Goal: Information Seeking & Learning: Learn about a topic

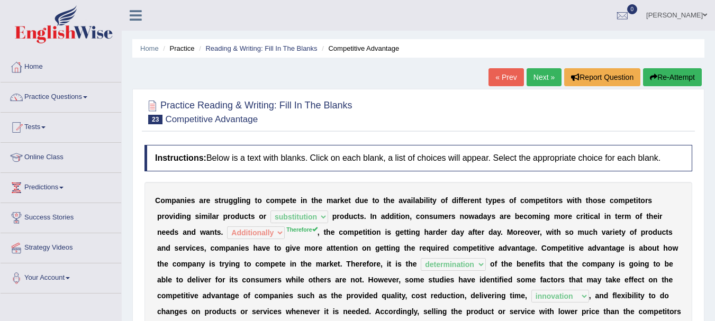
select select "substitution"
select select "Additionally"
select select "determination"
select select "innovation"
click at [551, 75] on link "Next »" at bounding box center [543, 77] width 35 height 18
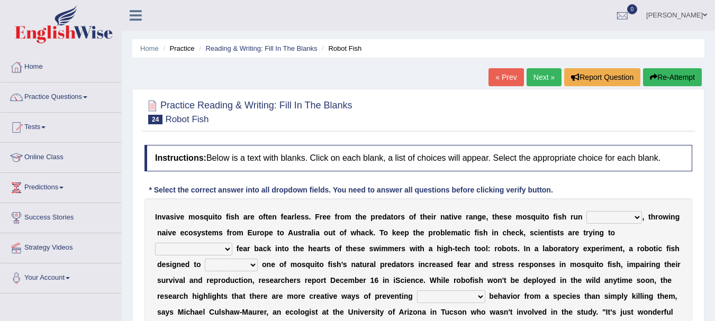
click at [196, 68] on div "Home Practice Reading & Writing: Fill In The Blanks Robot Fish « Prev Next » Re…" at bounding box center [418, 264] width 593 height 529
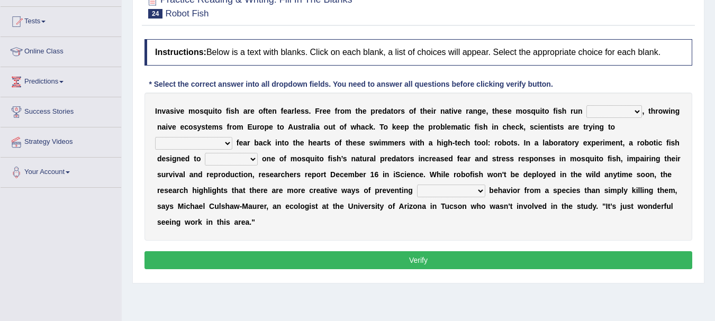
scroll to position [127, 0]
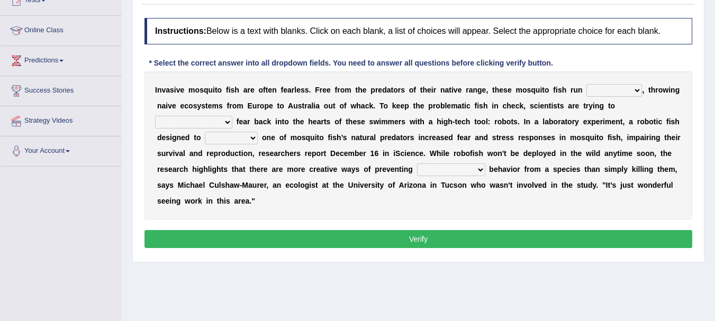
click at [605, 91] on select "occupant flippant rampant concordant" at bounding box center [614, 90] width 56 height 13
select select "rampant"
click at [586, 84] on select "occupant flippant rampant concordant" at bounding box center [614, 90] width 56 height 13
click at [232, 116] on select "accept spike strike drake" at bounding box center [193, 122] width 77 height 13
select select "spike"
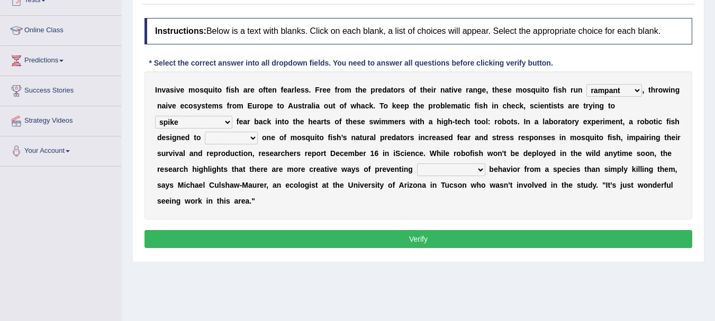
click at [232, 116] on select "accept spike strike drake" at bounding box center [193, 122] width 77 height 13
click at [258, 132] on select "bequest mimic battle conquest" at bounding box center [231, 138] width 53 height 13
select select "conquest"
click at [258, 132] on select "bequest mimic battle conquest" at bounding box center [231, 138] width 53 height 13
click at [417, 173] on select "unprivileged unprecedented uncharted unwanted" at bounding box center [451, 169] width 68 height 13
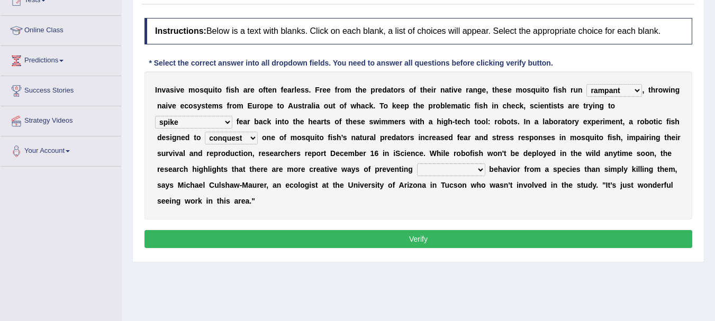
select select "unwanted"
click at [417, 163] on select "unprivileged unprecedented uncharted unwanted" at bounding box center [451, 169] width 68 height 13
click at [232, 116] on select "accept spike strike drake" at bounding box center [193, 122] width 77 height 13
click at [449, 277] on div "Home Practice Reading & Writing: Fill In The Blanks Robot Fish « Prev Next » Re…" at bounding box center [418, 137] width 593 height 529
click at [417, 172] on select "unprivileged unprecedented uncharted unwanted" at bounding box center [451, 169] width 68 height 13
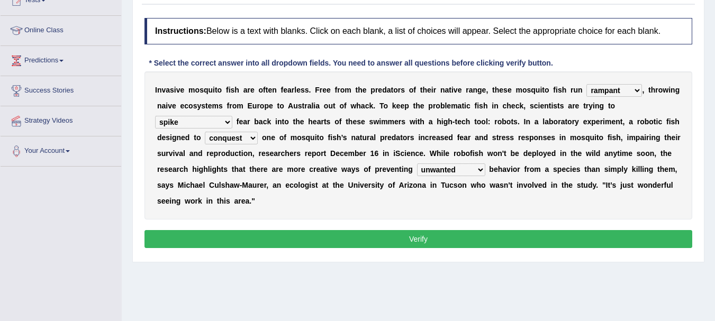
click at [315, 244] on div "Practice Reading & Writing: Fill In The Blanks 24 Robot Fish Instructions: Belo…" at bounding box center [418, 112] width 572 height 300
click at [321, 230] on button "Verify" at bounding box center [418, 239] width 548 height 18
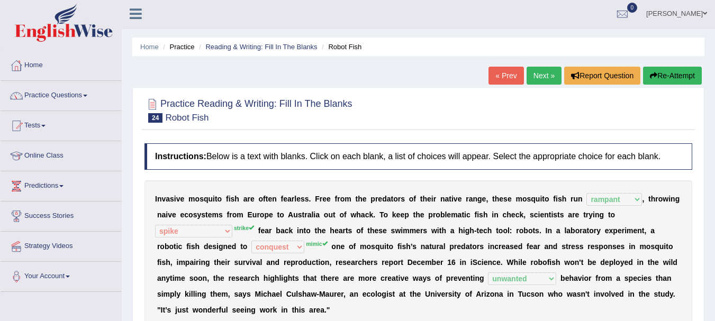
scroll to position [0, 0]
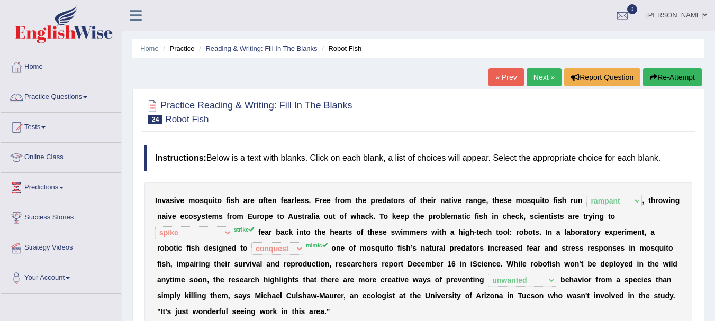
click at [541, 78] on link "Next »" at bounding box center [543, 77] width 35 height 18
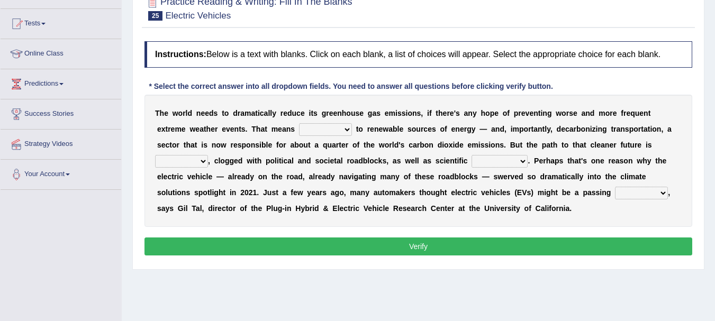
scroll to position [105, 0]
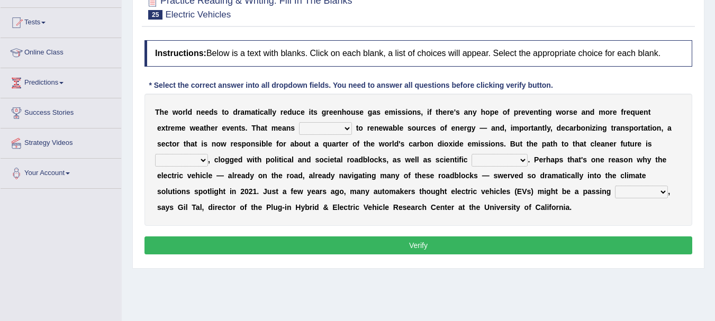
click at [299, 131] on select "grafting drafting crafting shifting" at bounding box center [325, 128] width 53 height 13
select select "shifting"
click at [299, 122] on select "grafting drafting crafting shifting" at bounding box center [325, 128] width 53 height 13
click at [299, 133] on select "grafting drafting crafting shifting" at bounding box center [325, 128] width 53 height 13
click at [299, 122] on select "grafting drafting crafting shifting" at bounding box center [325, 128] width 53 height 13
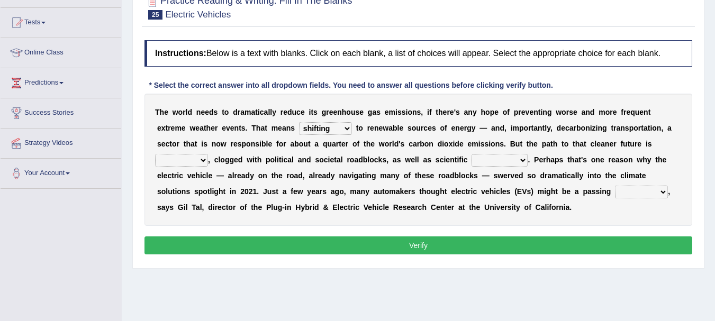
click at [208, 154] on select "daunting daunted daunt dauntless" at bounding box center [181, 160] width 53 height 13
select select "daunted"
click at [208, 154] on select "daunting daunted daunt dauntless" at bounding box center [181, 160] width 53 height 13
click at [471, 161] on select "spectacles obstacles tentacles receptacles" at bounding box center [499, 160] width 56 height 13
select select "obstacles"
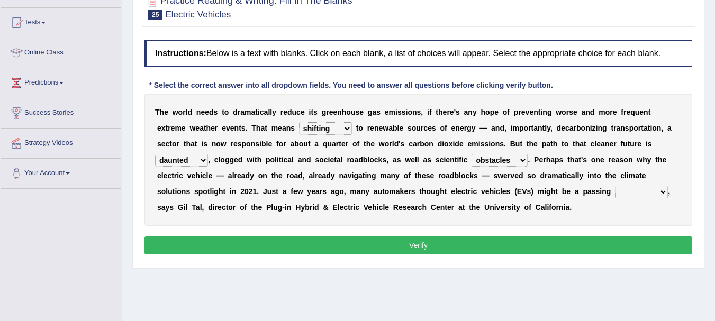
click at [471, 154] on select "spectacles obstacles tentacles receptacles" at bounding box center [499, 160] width 56 height 13
click at [615, 192] on select "fad gad tad lad" at bounding box center [641, 192] width 53 height 13
select select "lad"
click at [615, 186] on select "fad gad tad lad" at bounding box center [641, 192] width 53 height 13
click at [390, 244] on button "Verify" at bounding box center [418, 245] width 548 height 18
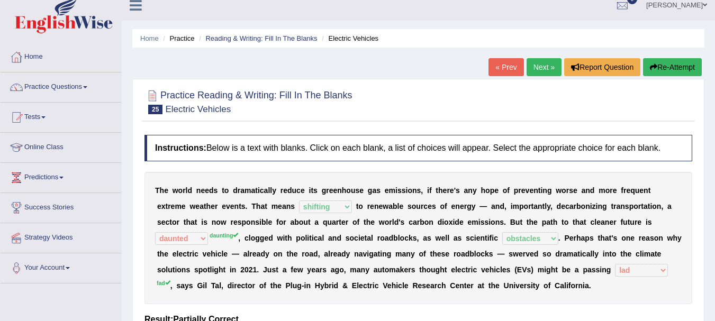
scroll to position [0, 0]
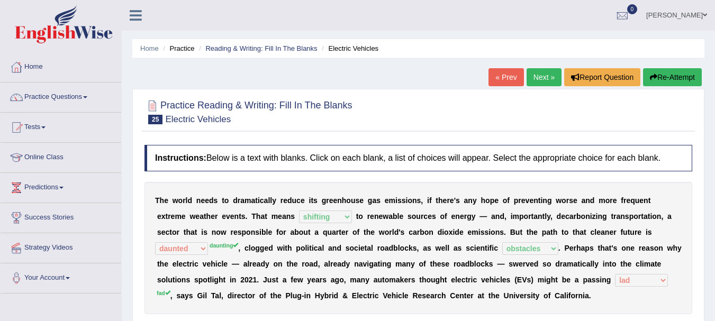
click at [531, 71] on link "Next »" at bounding box center [543, 77] width 35 height 18
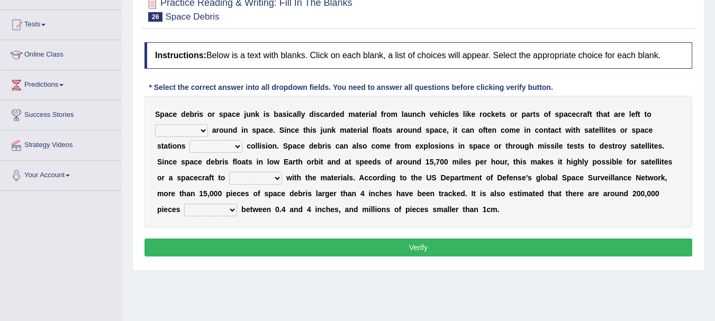
scroll to position [104, 0]
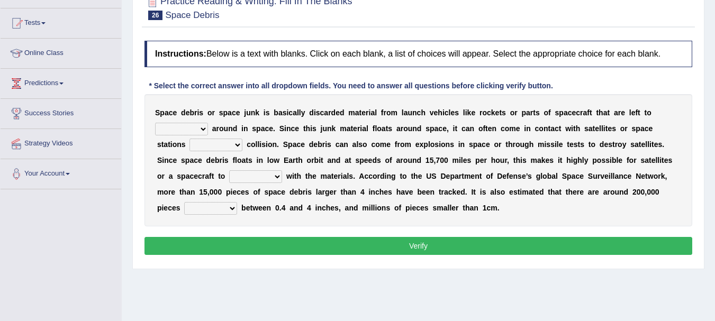
click at [399, 20] on div at bounding box center [418, 7] width 548 height 32
click at [208, 123] on select "twist center roam loll" at bounding box center [181, 129] width 53 height 13
select select "twist"
click at [208, 123] on select "twist center roam loll" at bounding box center [181, 129] width 53 height 13
click at [242, 139] on select "risks risk risked risking" at bounding box center [215, 145] width 53 height 13
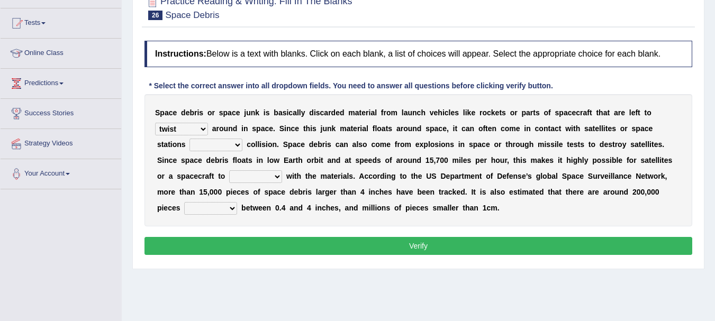
select select "risking"
click at [242, 139] on select "risks risk risked risking" at bounding box center [215, 145] width 53 height 13
click at [208, 123] on select "twist center roam loll" at bounding box center [181, 129] width 53 height 13
click at [562, 222] on div "S p a c e d e b r i s o r s p a c e j u n k i s b a s i c a l l y d i s c a r d…" at bounding box center [418, 160] width 548 height 132
click at [282, 170] on select "collect collate collide collocate" at bounding box center [255, 176] width 53 height 13
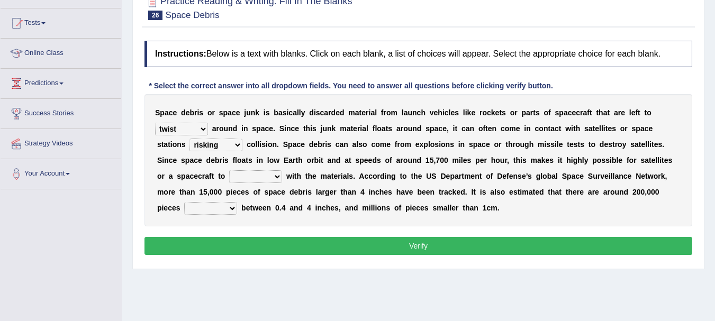
select select "collide"
click at [282, 170] on select "collect collate collide collocate" at bounding box center [255, 176] width 53 height 13
click at [237, 202] on select "sized sizing size sizes" at bounding box center [210, 208] width 53 height 13
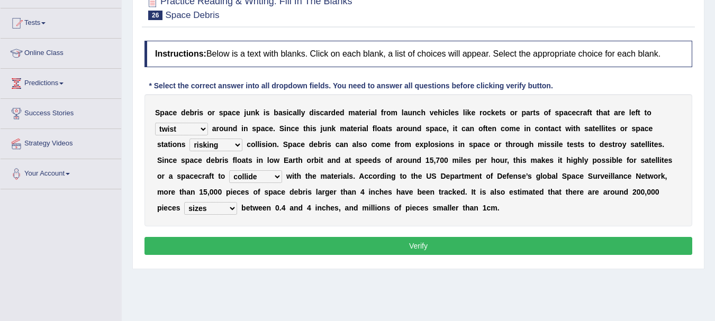
select select "size"
click at [237, 202] on select "sized sizing size sizes" at bounding box center [210, 208] width 53 height 13
click at [463, 248] on button "Verify" at bounding box center [418, 246] width 548 height 18
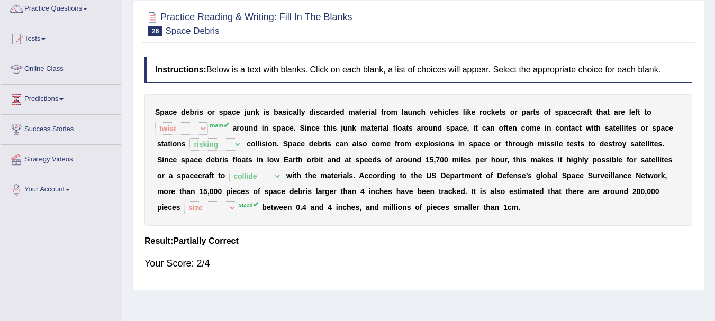
scroll to position [62, 0]
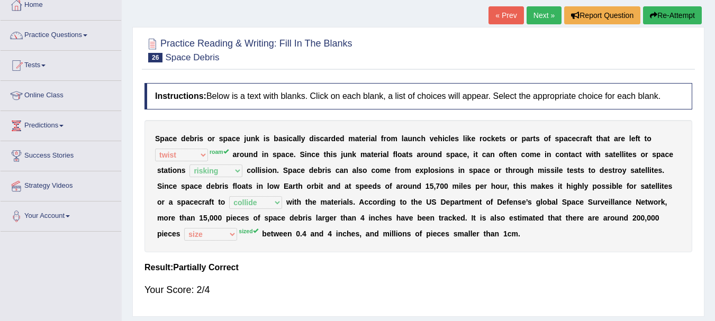
click at [537, 12] on link "Next »" at bounding box center [543, 15] width 35 height 18
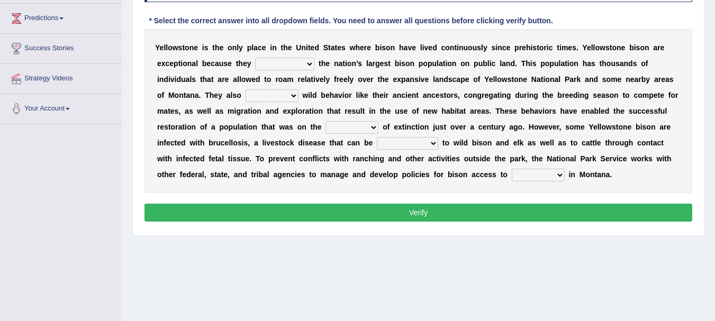
scroll to position [148, 0]
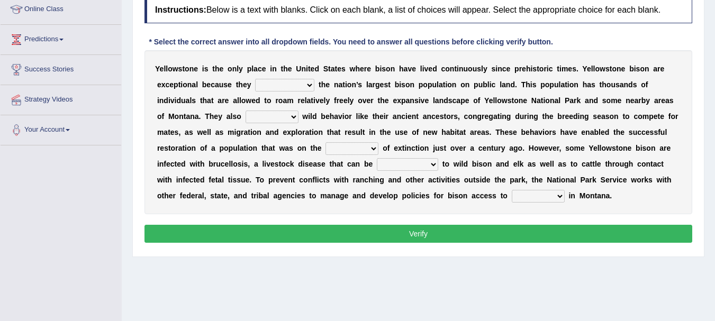
click at [262, 85] on select "congregate comprise consist compromise" at bounding box center [284, 85] width 59 height 13
select select "comprise"
click at [255, 79] on select "congregate comprise consist compromise" at bounding box center [284, 85] width 59 height 13
click at [298, 111] on select "exhibit disregard resist encourage" at bounding box center [271, 117] width 53 height 13
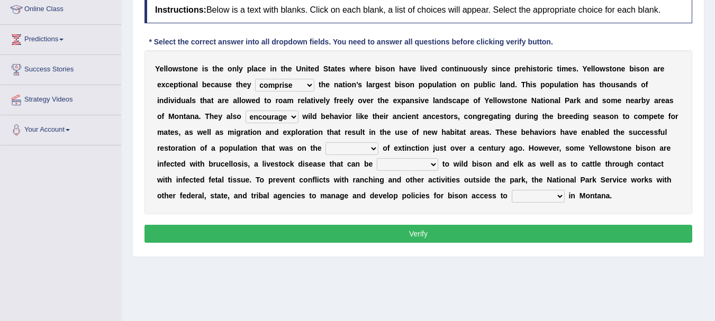
click at [298, 111] on select "exhibit disregard resist encourage" at bounding box center [271, 117] width 53 height 13
select select "exhibit"
click at [298, 111] on select "exhibit disregard resist encourage" at bounding box center [271, 117] width 53 height 13
click at [325, 150] on select "brine brink danger brindle" at bounding box center [351, 148] width 53 height 13
select select "brink"
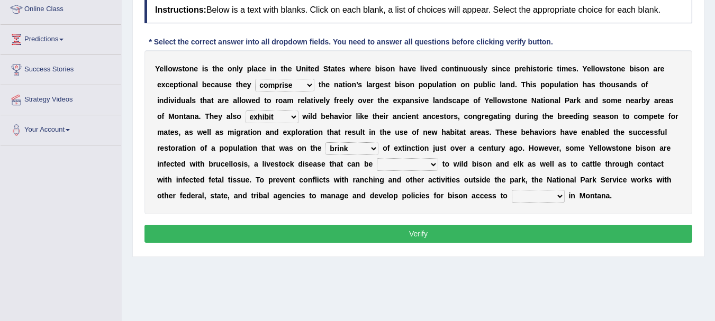
click at [325, 142] on select "brine brink danger brindle" at bounding box center [351, 148] width 53 height 13
click at [377, 166] on select "transplanted transported transgressed transmitted" at bounding box center [407, 164] width 61 height 13
select select "transmitted"
click at [377, 158] on select "transplanted transported transgressed transmitted" at bounding box center [407, 164] width 61 height 13
click at [512, 197] on select "habitat habitat habitant food" at bounding box center [538, 196] width 53 height 13
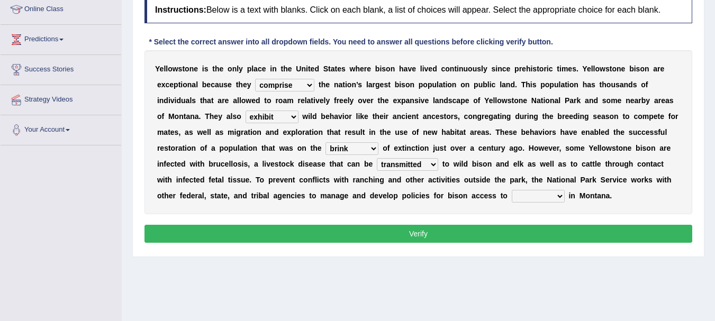
select select "habitant"
click at [512, 190] on select "habitat habitat habitant food" at bounding box center [538, 196] width 53 height 13
click at [296, 231] on button "Verify" at bounding box center [418, 234] width 548 height 18
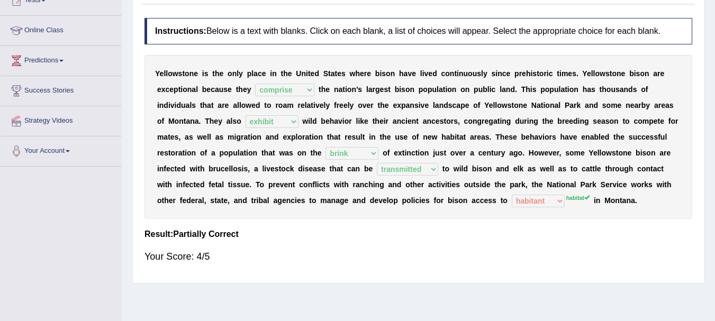
scroll to position [42, 0]
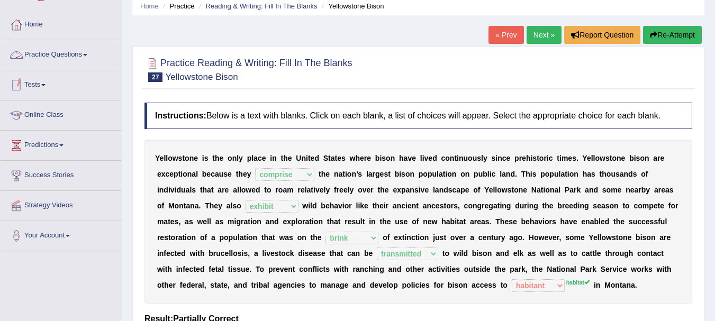
click at [70, 54] on link "Practice Questions" at bounding box center [61, 53] width 121 height 26
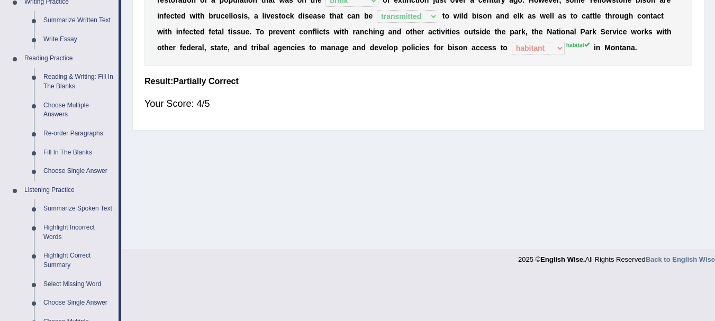
scroll to position [277, 0]
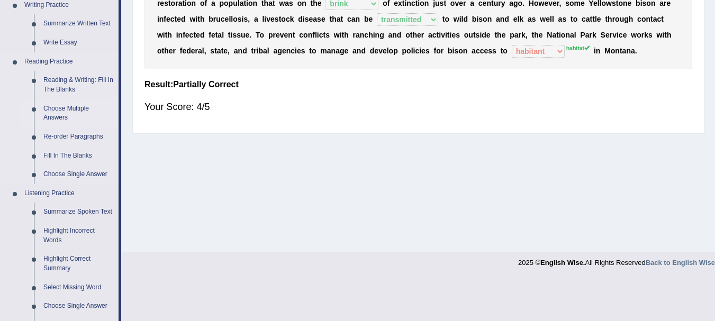
click at [57, 109] on link "Choose Multiple Answers" at bounding box center [79, 113] width 80 height 28
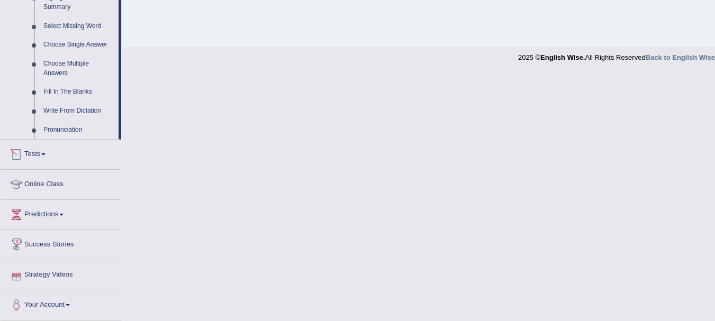
scroll to position [482, 0]
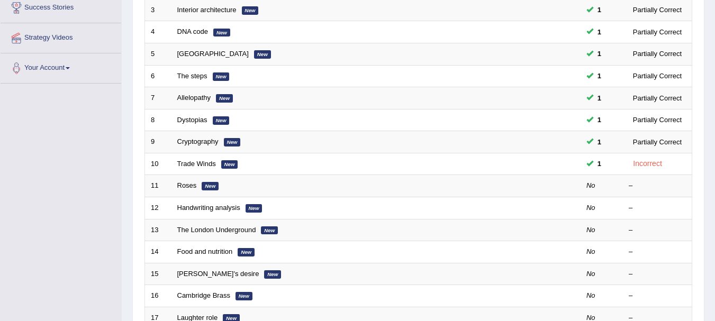
scroll to position [212, 0]
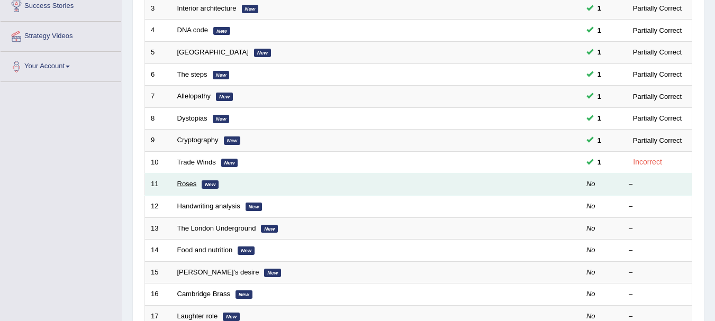
click at [185, 187] on link "Roses" at bounding box center [187, 184] width 20 height 8
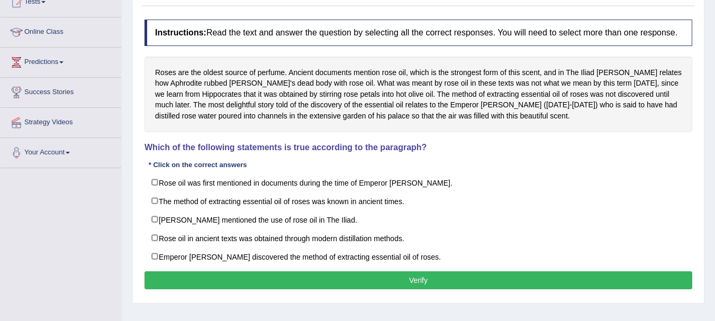
scroll to position [127, 0]
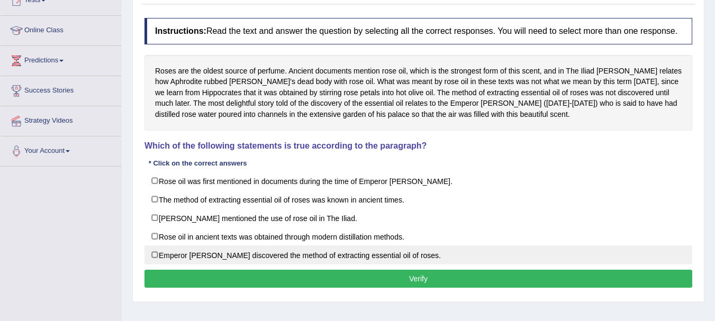
click at [239, 254] on label "Emperor [PERSON_NAME] discovered the method of extracting essential oil of rose…" at bounding box center [418, 254] width 548 height 19
checkbox input "true"
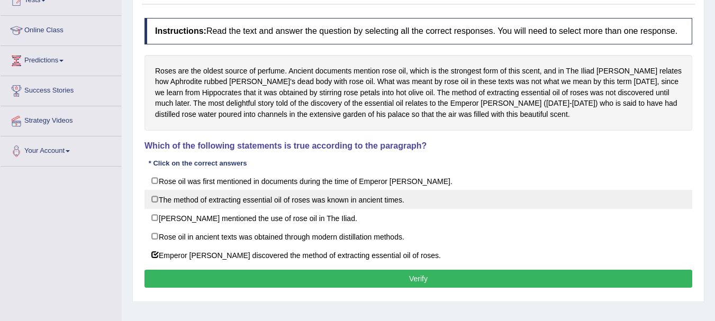
click at [248, 203] on label "The method of extracting essential oil of roses was known in ancient times." at bounding box center [418, 199] width 548 height 19
checkbox input "true"
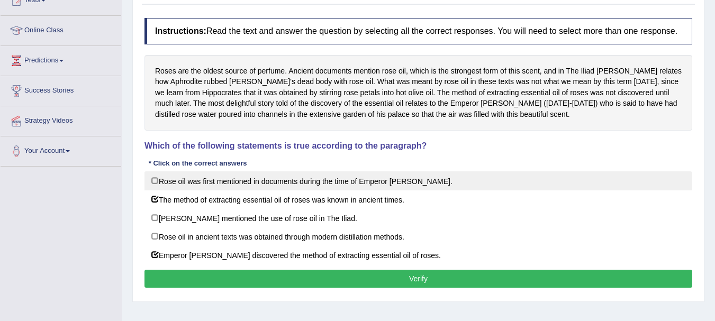
click at [254, 186] on label "Rose oil was first mentioned in documents during the time of Emperor Jihangir." at bounding box center [418, 180] width 548 height 19
checkbox input "false"
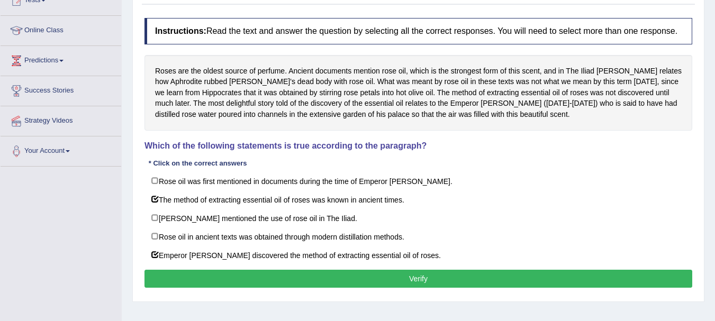
click at [249, 277] on button "Verify" at bounding box center [418, 279] width 548 height 18
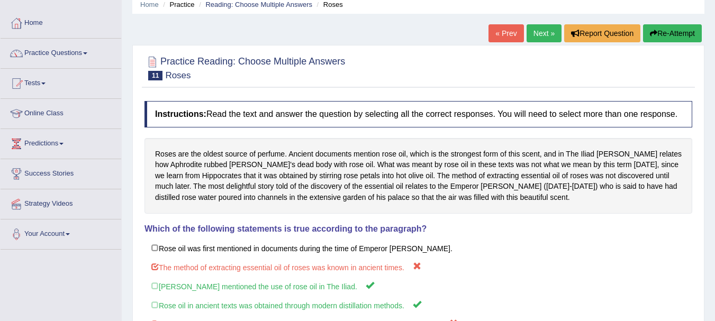
scroll to position [42, 0]
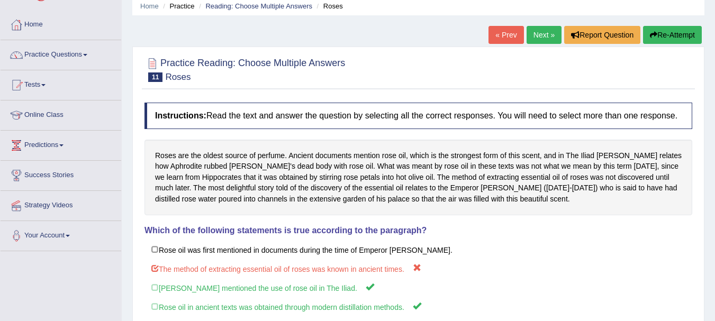
click at [532, 38] on link "Next »" at bounding box center [543, 35] width 35 height 18
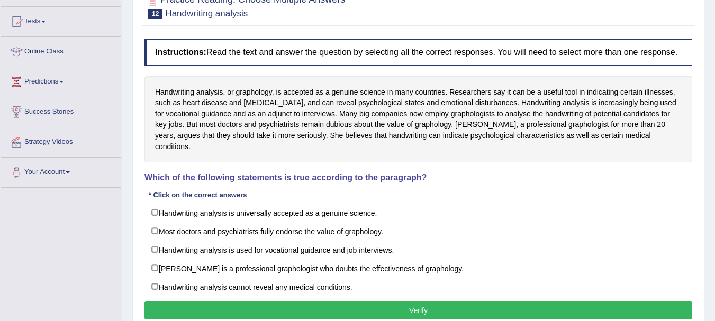
scroll to position [127, 0]
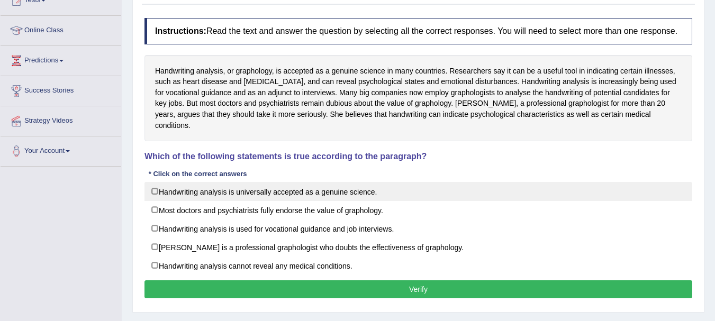
click at [313, 182] on label "Handwriting analysis is universally accepted as a genuine science." at bounding box center [418, 191] width 548 height 19
checkbox input "true"
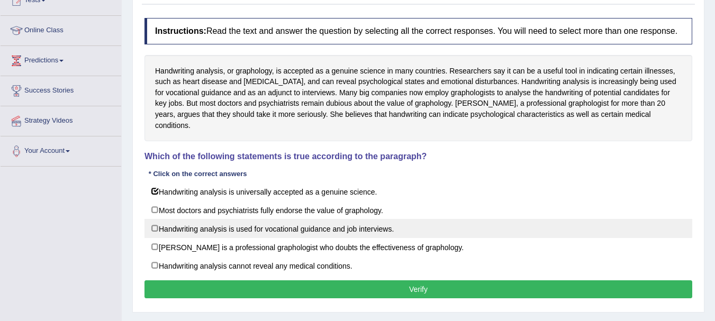
click at [391, 224] on label "Handwriting analysis is used for vocational guidance and job interviews." at bounding box center [418, 228] width 548 height 19
checkbox input "true"
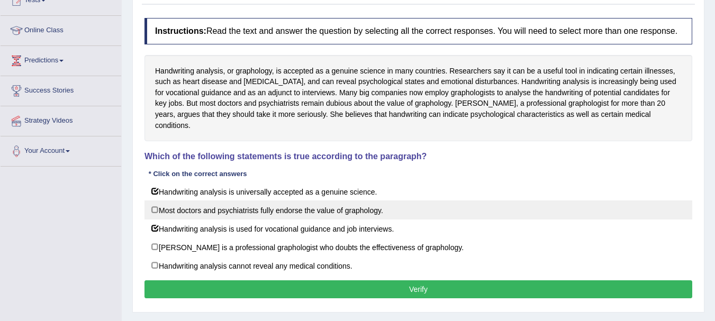
click at [276, 205] on label "Most doctors and psychiatrists fully endorse the value of graphology." at bounding box center [418, 209] width 548 height 19
checkbox input "true"
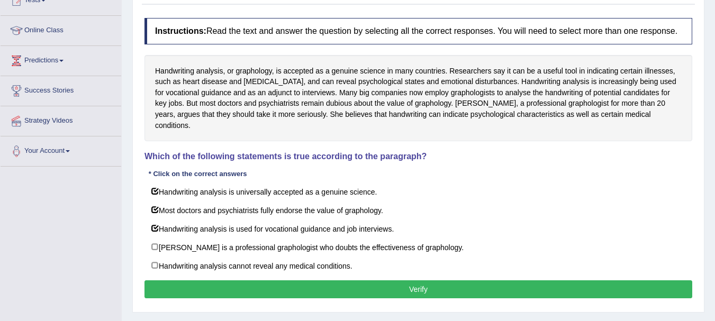
click at [262, 282] on button "Verify" at bounding box center [418, 289] width 548 height 18
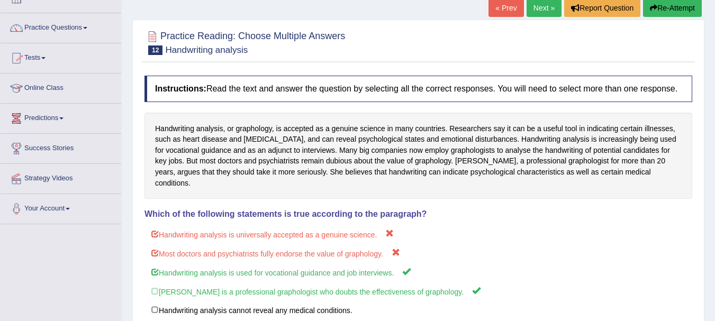
scroll to position [21, 0]
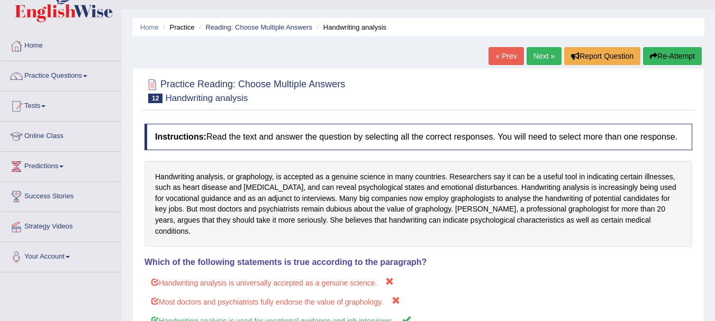
click at [539, 63] on link "Next »" at bounding box center [543, 56] width 35 height 18
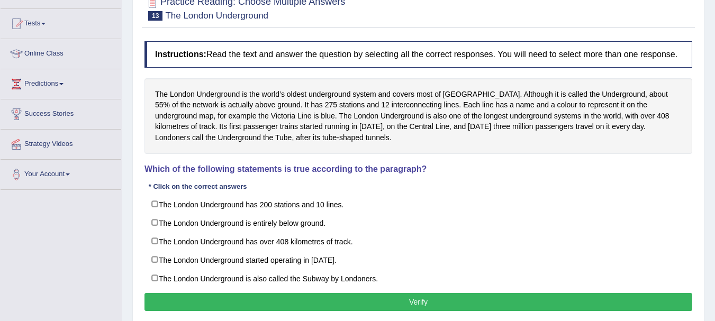
scroll to position [106, 0]
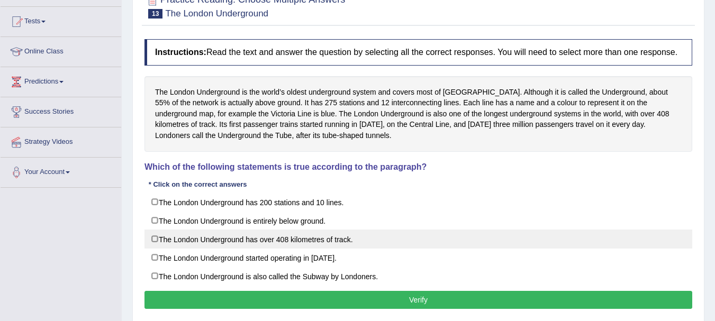
click at [186, 239] on label "The London Underground has over 408 kilometres of track." at bounding box center [418, 239] width 548 height 19
checkbox input "true"
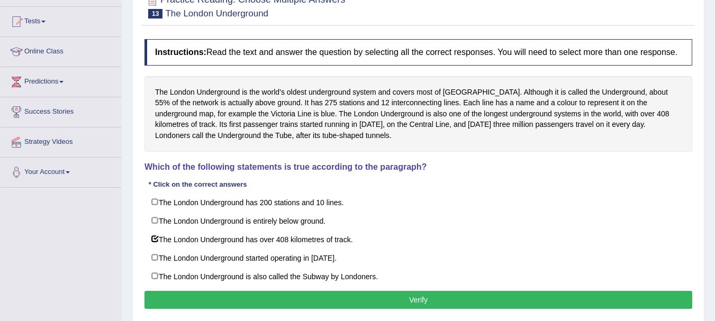
click at [402, 299] on button "Verify" at bounding box center [418, 300] width 548 height 18
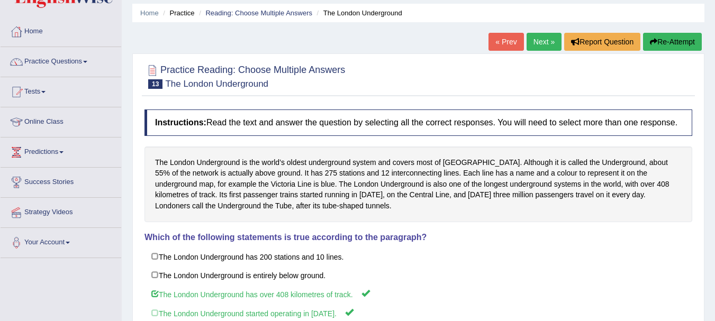
scroll to position [23, 0]
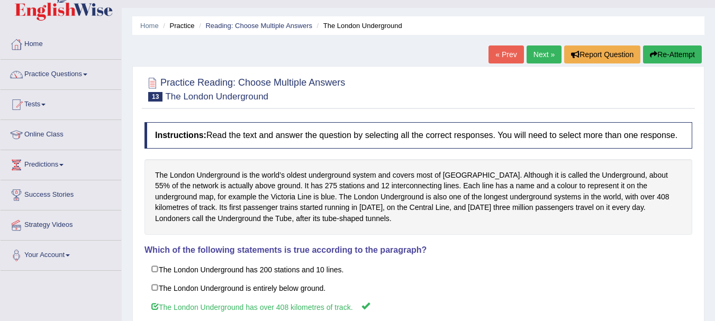
click at [546, 58] on link "Next »" at bounding box center [543, 54] width 35 height 18
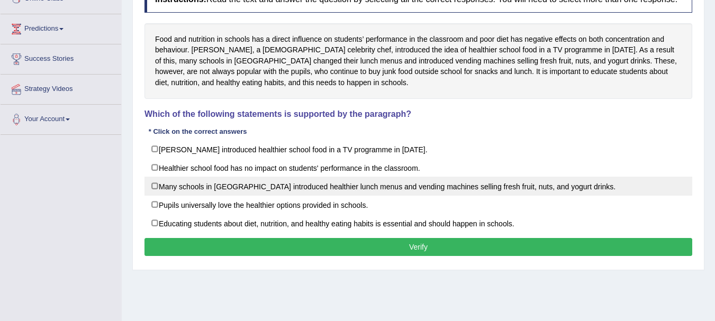
click at [400, 182] on label "Many schools in [GEOGRAPHIC_DATA] introduced healthier lunch menus and vending …" at bounding box center [418, 186] width 548 height 19
checkbox input "true"
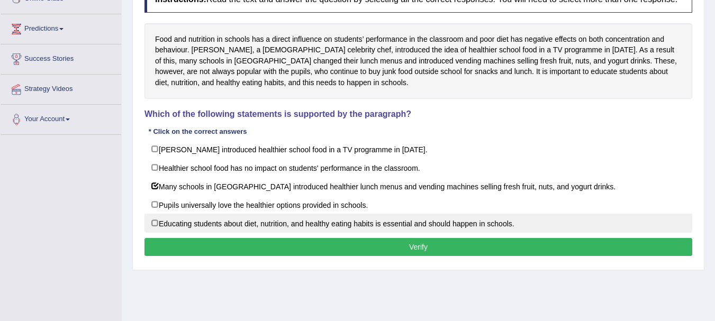
click at [421, 224] on label "Educating students about diet, nutrition, and healthy eating habits is essentia…" at bounding box center [418, 223] width 548 height 19
checkbox input "true"
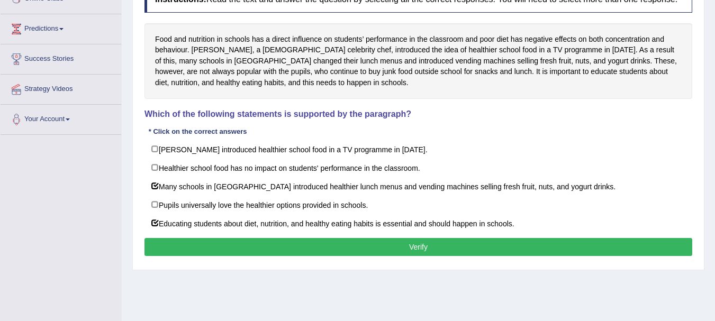
click at [421, 244] on button "Verify" at bounding box center [418, 247] width 548 height 18
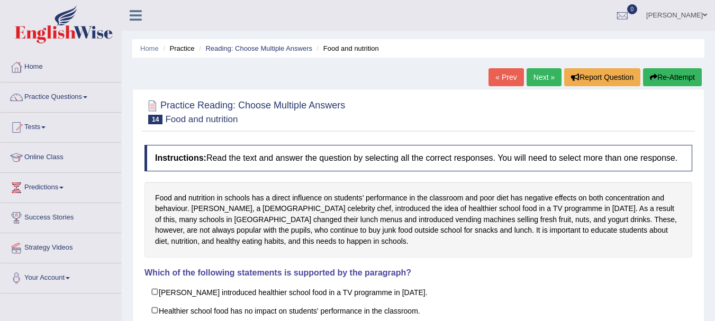
click at [528, 71] on link "Next »" at bounding box center [543, 77] width 35 height 18
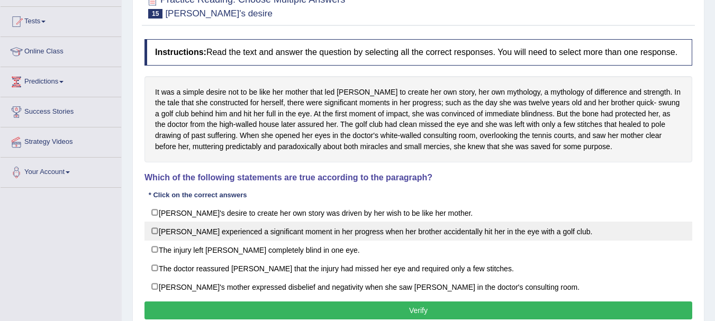
click at [290, 230] on label "[PERSON_NAME] experienced a significant moment in her progress when her brother…" at bounding box center [418, 231] width 548 height 19
checkbox input "true"
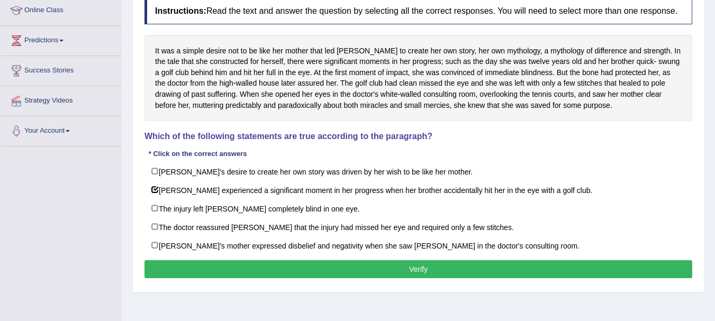
scroll to position [159, 0]
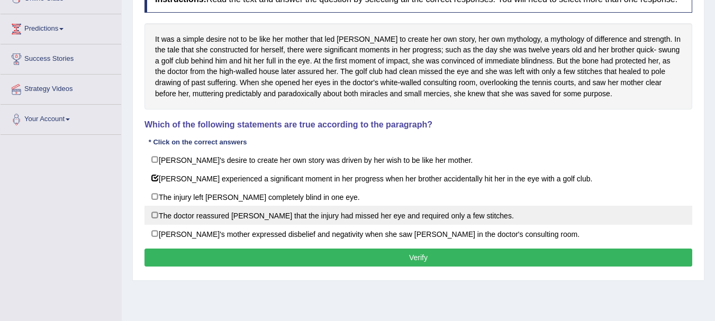
click at [259, 218] on label "The doctor reassured [PERSON_NAME] that the injury had missed her eye and requi…" at bounding box center [418, 215] width 548 height 19
checkbox input "true"
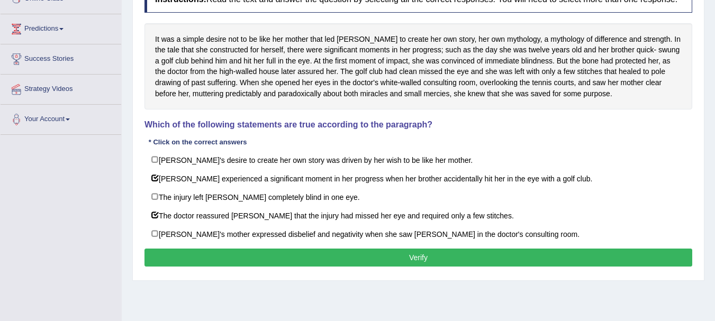
click at [318, 254] on button "Verify" at bounding box center [418, 258] width 548 height 18
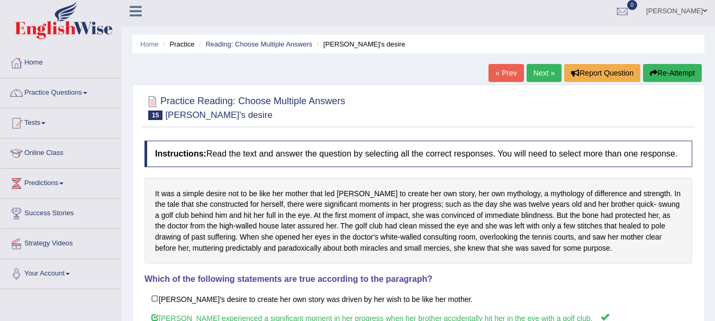
scroll to position [0, 0]
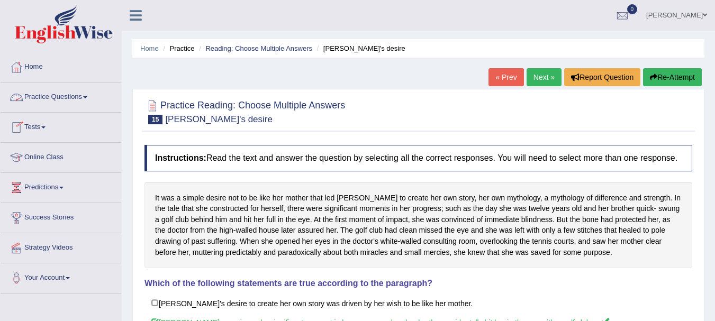
click at [49, 100] on link "Practice Questions" at bounding box center [61, 96] width 121 height 26
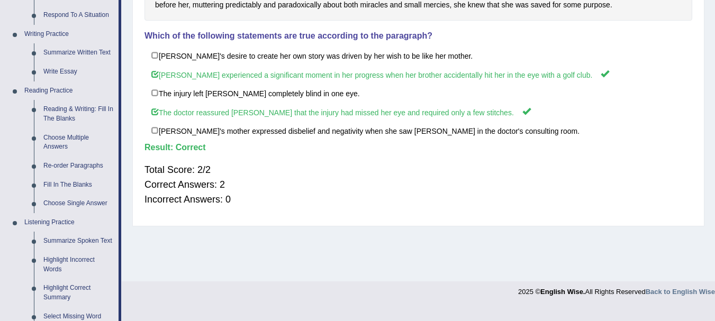
scroll to position [264, 0]
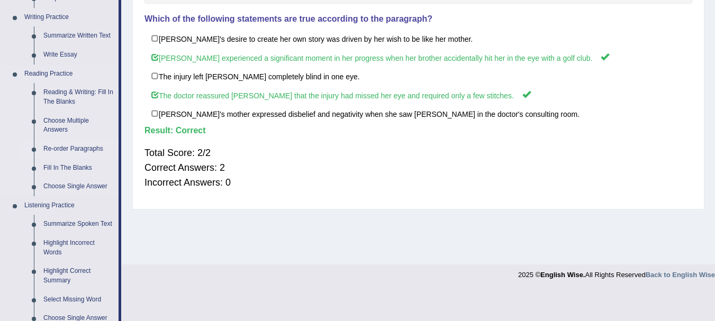
click at [51, 151] on link "Re-order Paragraphs" at bounding box center [79, 149] width 80 height 19
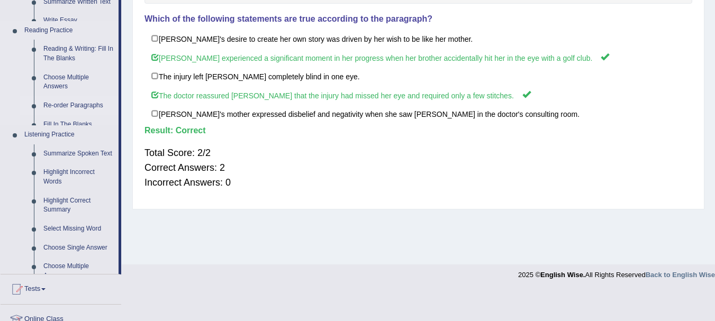
scroll to position [160, 0]
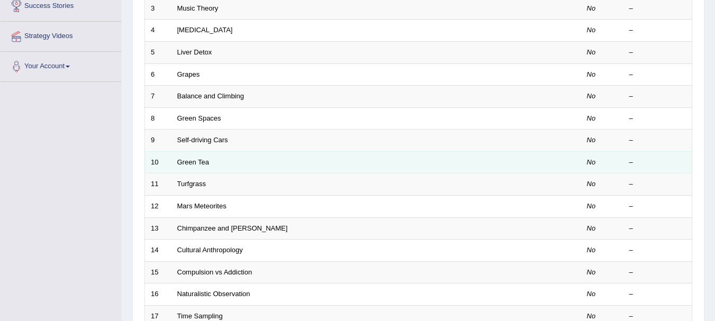
scroll to position [106, 0]
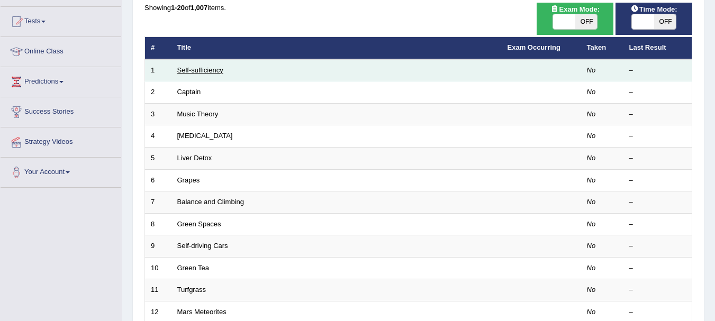
click at [185, 71] on link "Self-sufficiency" at bounding box center [200, 70] width 46 height 8
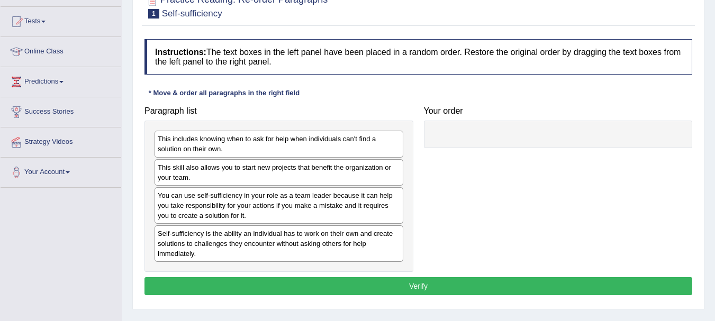
scroll to position [159, 0]
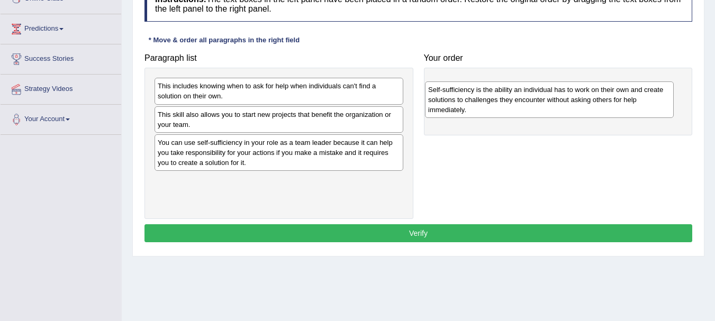
drag, startPoint x: 241, startPoint y: 203, endPoint x: 512, endPoint y: 112, distance: 285.2
click at [512, 112] on div "Self-sufficiency is the ability an individual has to work on their own and crea…" at bounding box center [549, 99] width 249 height 37
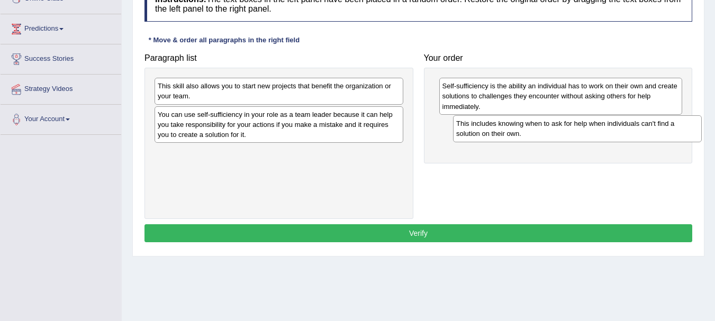
drag, startPoint x: 303, startPoint y: 94, endPoint x: 601, endPoint y: 132, distance: 300.8
click at [601, 132] on div "This includes knowing when to ask for help when individuals can't find a soluti…" at bounding box center [577, 128] width 249 height 26
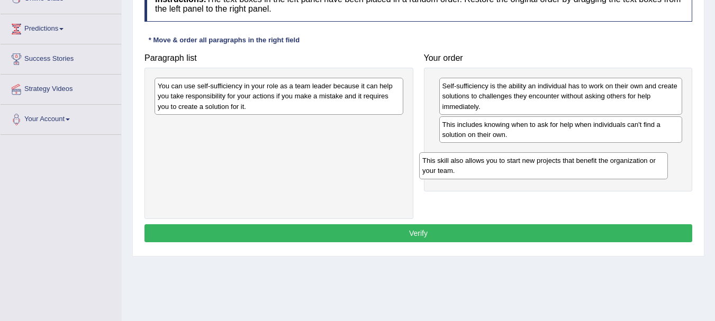
drag, startPoint x: 251, startPoint y: 87, endPoint x: 510, endPoint y: 143, distance: 265.2
click at [510, 152] on div "This skill also allows you to start new projects that benefit the organization …" at bounding box center [543, 165] width 249 height 26
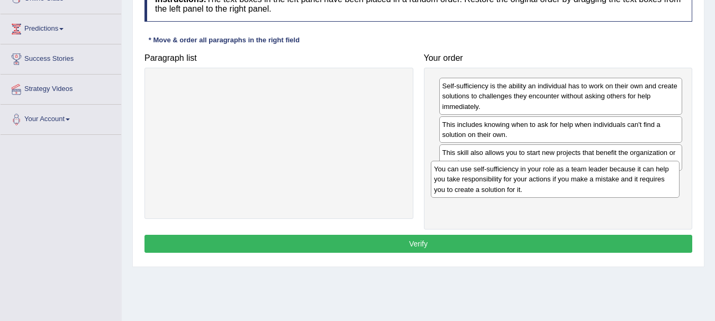
drag, startPoint x: 224, startPoint y: 93, endPoint x: 500, endPoint y: 176, distance: 288.5
click at [500, 176] on div "You can use self-sufficiency in your role as a team leader because it can help …" at bounding box center [555, 179] width 249 height 37
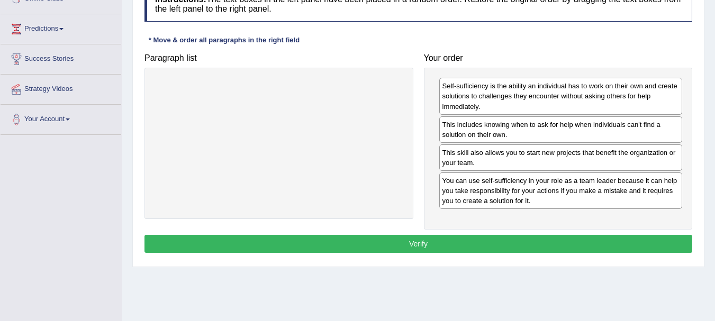
click at [455, 238] on button "Verify" at bounding box center [418, 244] width 548 height 18
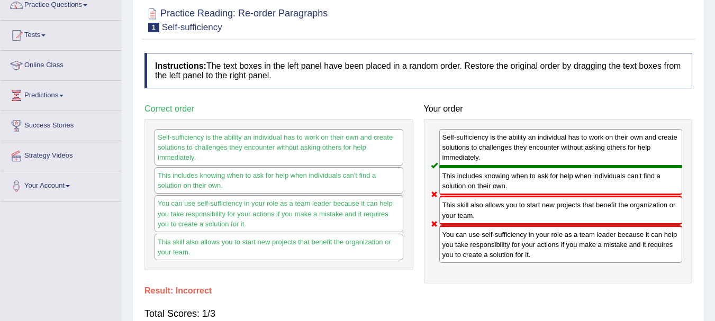
scroll to position [23, 0]
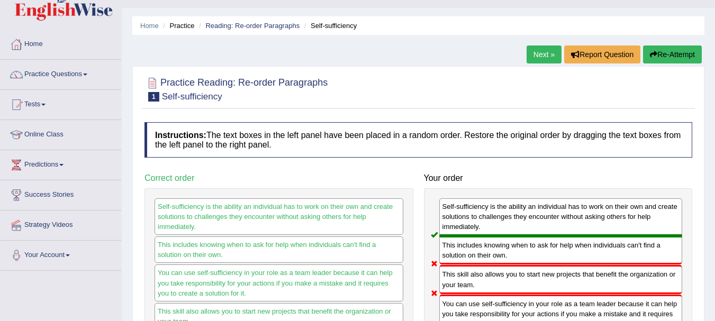
click at [543, 52] on link "Next »" at bounding box center [543, 54] width 35 height 18
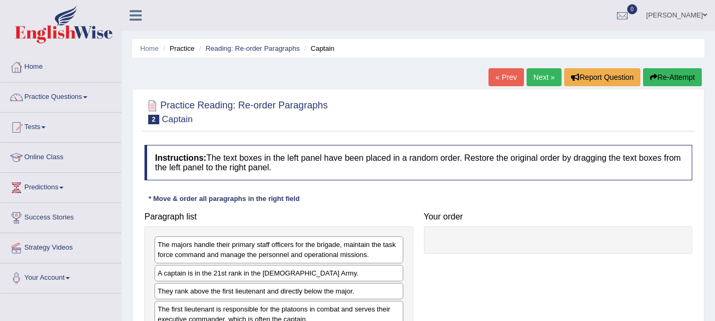
click at [547, 78] on link "Next »" at bounding box center [543, 77] width 35 height 18
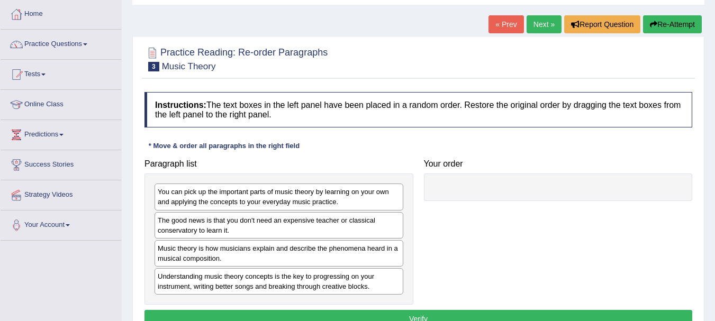
scroll to position [106, 0]
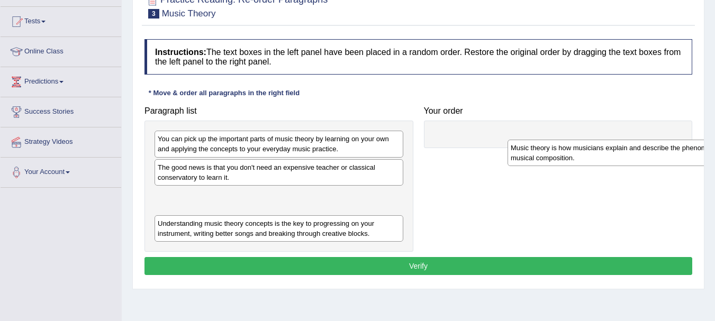
drag, startPoint x: 190, startPoint y: 198, endPoint x: 543, endPoint y: 151, distance: 356.0
click at [543, 151] on div "Music theory is how musicians explain and describe the phenomena heard in a mus…" at bounding box center [631, 153] width 249 height 26
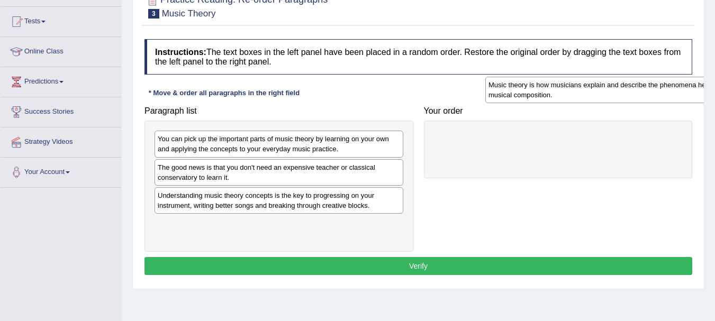
drag, startPoint x: 252, startPoint y: 200, endPoint x: 576, endPoint y: 112, distance: 335.6
click at [582, 94] on div "Music theory is how musicians explain and describe the phenomena heard in a mus…" at bounding box center [609, 90] width 249 height 26
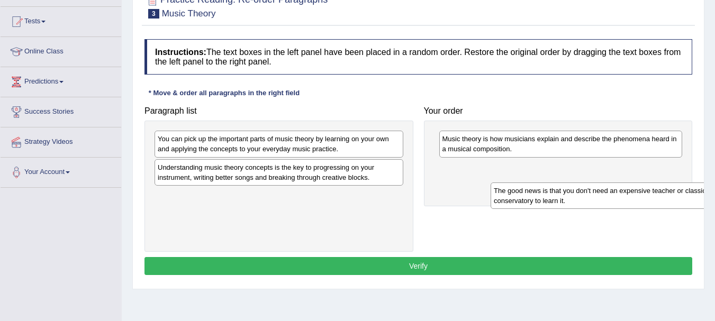
drag, startPoint x: 255, startPoint y: 170, endPoint x: 591, endPoint y: 193, distance: 336.7
click at [591, 193] on div "The good news is that you don't need an expensive teacher or classical conserva…" at bounding box center [614, 196] width 249 height 26
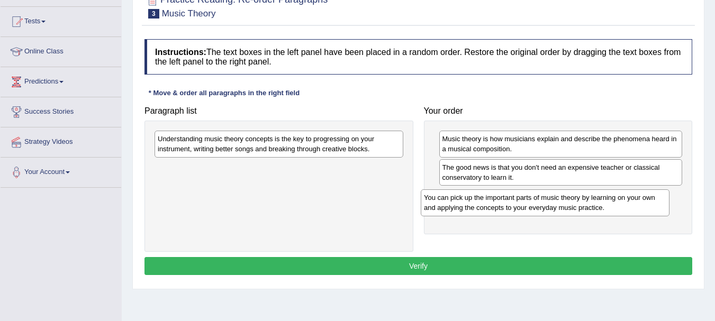
drag, startPoint x: 332, startPoint y: 139, endPoint x: 598, endPoint y: 198, distance: 272.6
click at [598, 198] on div "You can pick up the important parts of music theory by learning on your own and…" at bounding box center [545, 202] width 249 height 26
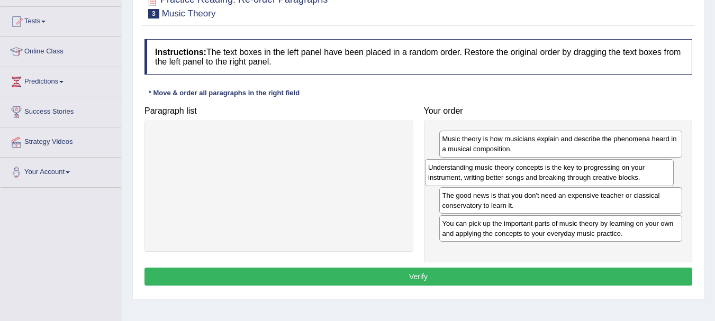
drag, startPoint x: 224, startPoint y: 151, endPoint x: 495, endPoint y: 179, distance: 271.8
click at [495, 179] on div "Understanding music theory concepts is the key to progressing on your instrumen…" at bounding box center [549, 172] width 249 height 26
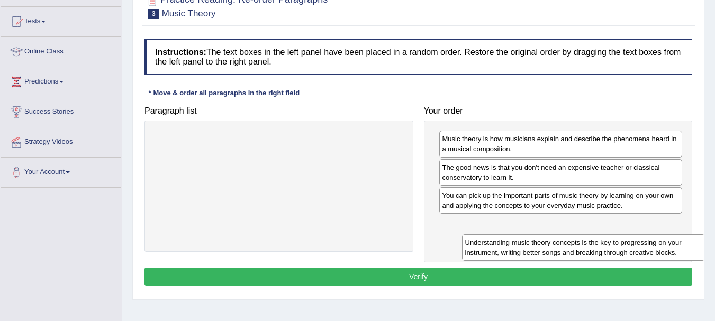
drag, startPoint x: 481, startPoint y: 178, endPoint x: 504, endPoint y: 253, distance: 78.5
click at [504, 253] on div "Understanding music theory concepts is the key to progressing on your instrumen…" at bounding box center [583, 247] width 243 height 26
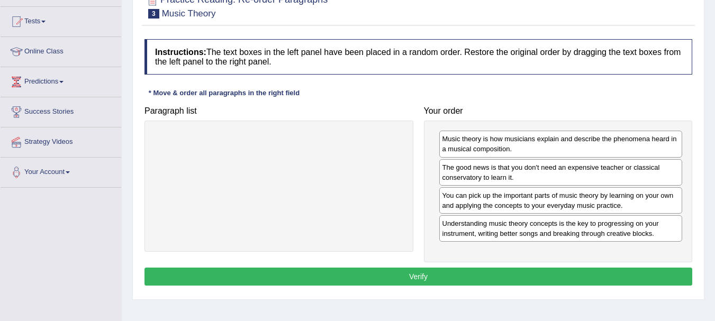
click at [470, 271] on button "Verify" at bounding box center [418, 277] width 548 height 18
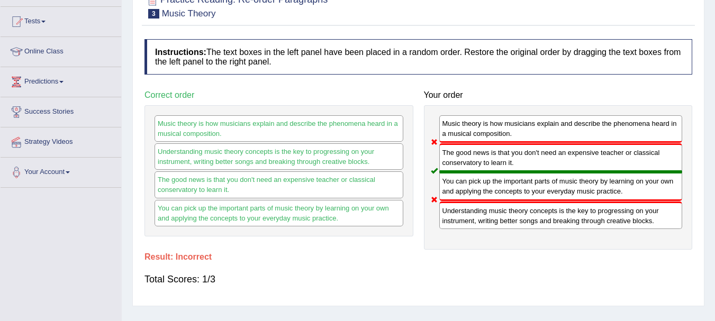
drag, startPoint x: 453, startPoint y: 212, endPoint x: 451, endPoint y: 124, distance: 87.3
click at [451, 124] on div "Music theory is how musicians explain and describe the phenomena heard in a mus…" at bounding box center [558, 177] width 269 height 144
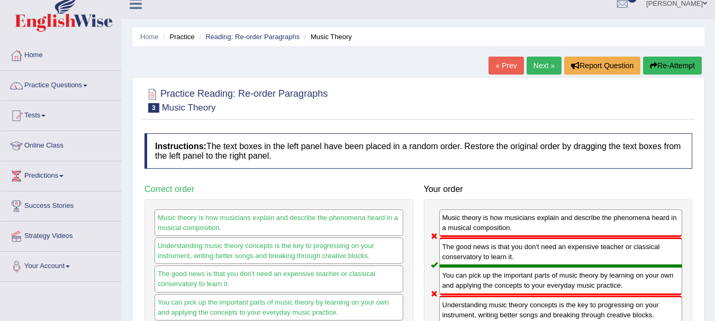
scroll to position [0, 0]
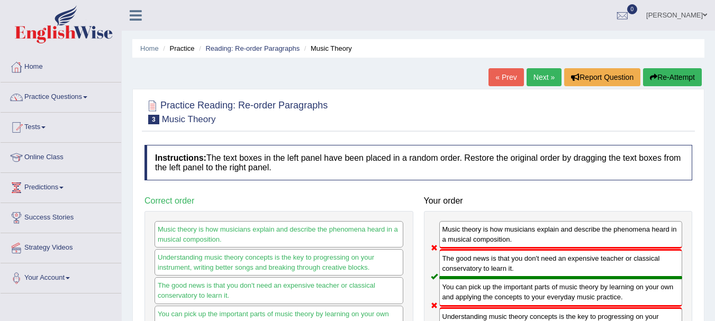
click at [534, 74] on link "Next »" at bounding box center [543, 77] width 35 height 18
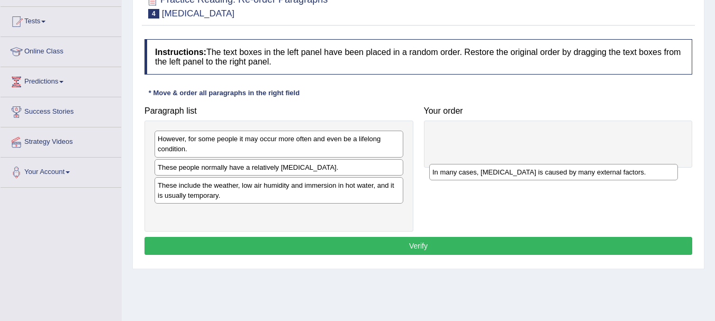
drag, startPoint x: 333, startPoint y: 165, endPoint x: 651, endPoint y: 133, distance: 320.0
click at [623, 164] on div "In many cases, [MEDICAL_DATA] is caused by many external factors." at bounding box center [553, 172] width 249 height 16
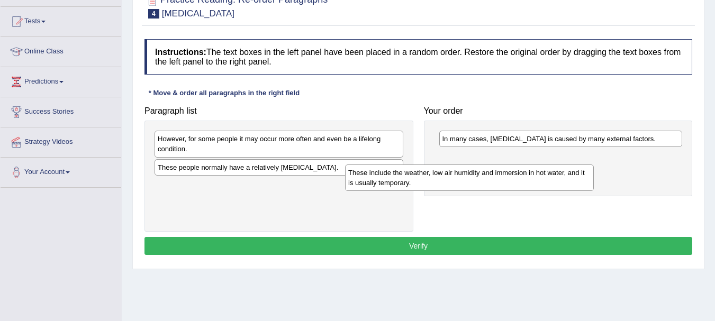
drag, startPoint x: 337, startPoint y: 194, endPoint x: 720, endPoint y: 185, distance: 382.6
click at [546, 185] on div "These include the weather, low air humidity and immersion in hot water, and it …" at bounding box center [469, 178] width 249 height 26
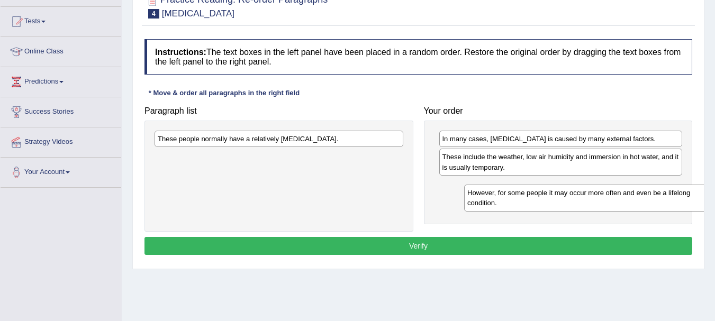
drag, startPoint x: 327, startPoint y: 150, endPoint x: 627, endPoint y: 195, distance: 303.4
click at [627, 195] on div "However, for some people it may occur more often and even be a lifelong conditi…" at bounding box center [588, 198] width 249 height 26
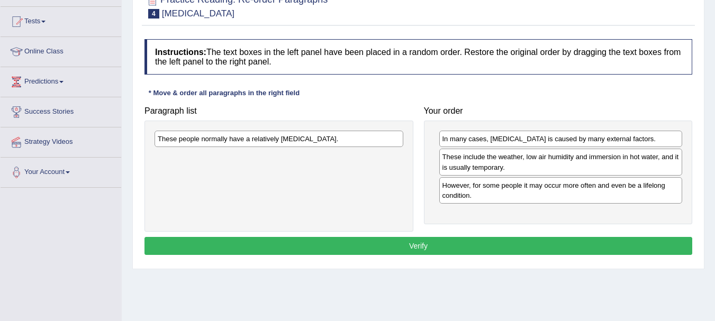
click at [314, 188] on div "These people normally have a relatively [MEDICAL_DATA]." at bounding box center [278, 176] width 269 height 111
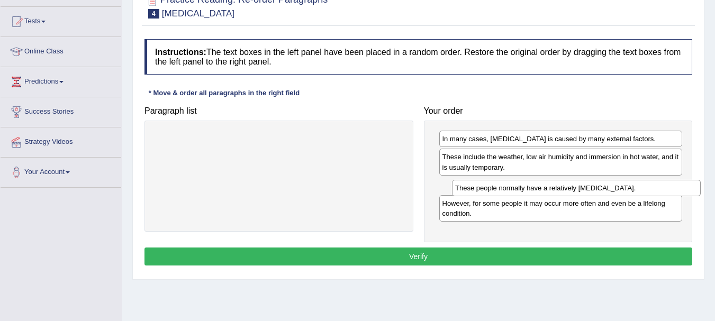
drag, startPoint x: 314, startPoint y: 137, endPoint x: 611, endPoint y: 188, distance: 301.6
click at [611, 188] on div "These people normally have a relatively [MEDICAL_DATA]." at bounding box center [576, 188] width 249 height 16
click at [485, 254] on button "Verify" at bounding box center [418, 257] width 548 height 18
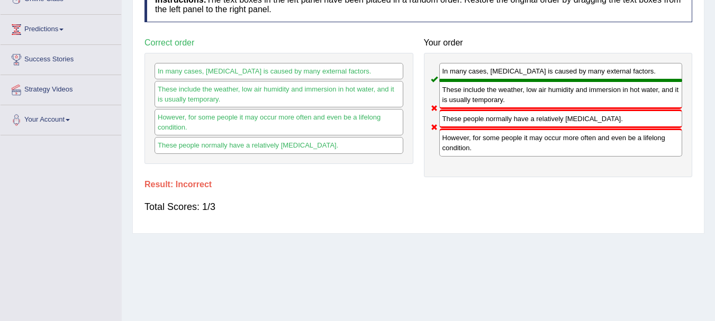
scroll to position [23, 0]
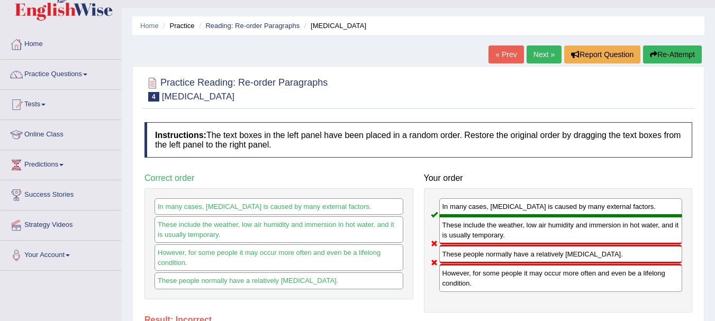
click at [531, 51] on link "Next »" at bounding box center [543, 54] width 35 height 18
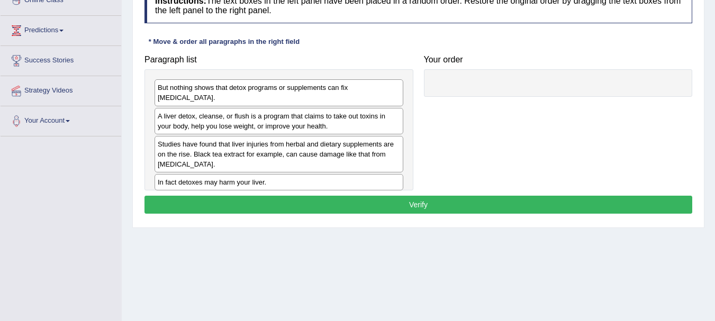
scroll to position [159, 0]
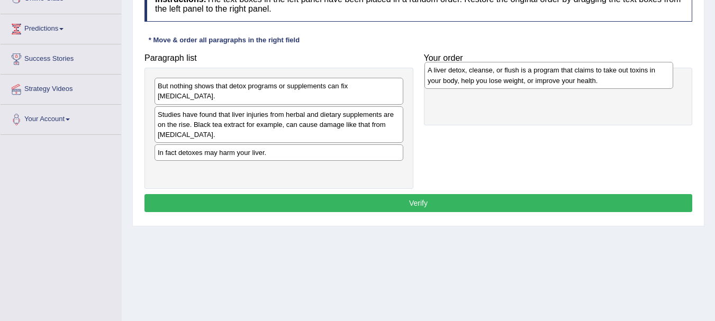
drag, startPoint x: 297, startPoint y: 110, endPoint x: 615, endPoint y: 74, distance: 320.0
click at [615, 74] on div "A liver detox, cleanse, or flush is a program that claims to take out toxins in…" at bounding box center [548, 75] width 249 height 26
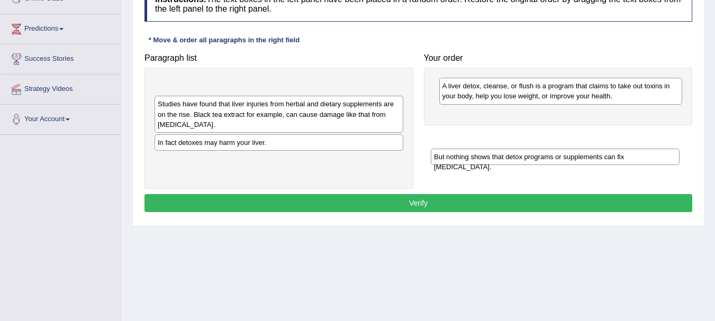
drag, startPoint x: 324, startPoint y: 87, endPoint x: 600, endPoint y: 158, distance: 285.1
click at [600, 158] on div "But nothing shows that detox programs or supplements can fix [MEDICAL_DATA]." at bounding box center [555, 157] width 249 height 16
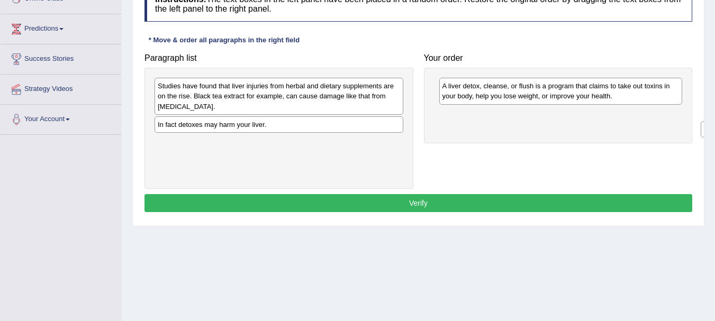
drag, startPoint x: 176, startPoint y: 86, endPoint x: 722, endPoint y: 130, distance: 547.6
click at [714, 130] on html "Toggle navigation Home Practice Questions Speaking Practice Read Aloud Repeat S…" at bounding box center [357, 1] width 715 height 321
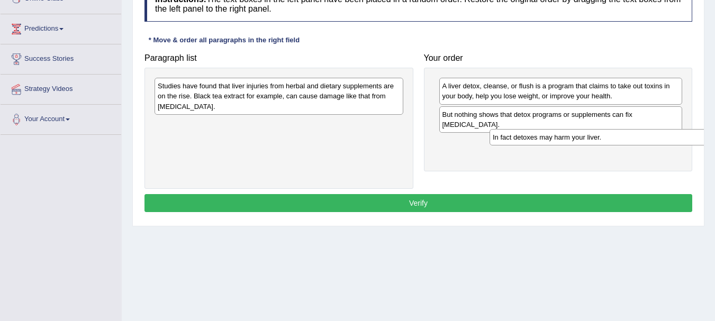
drag, startPoint x: 294, startPoint y: 126, endPoint x: 628, endPoint y: 139, distance: 335.1
click at [628, 139] on div "In fact detoxes may harm your liver." at bounding box center [613, 137] width 249 height 16
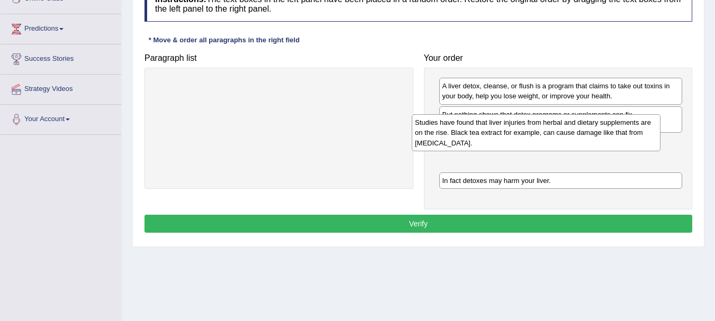
drag, startPoint x: 294, startPoint y: 97, endPoint x: 551, endPoint y: 133, distance: 259.7
click at [551, 133] on div "Studies have found that liver injuries from herbal and dietary supplements are …" at bounding box center [536, 132] width 249 height 37
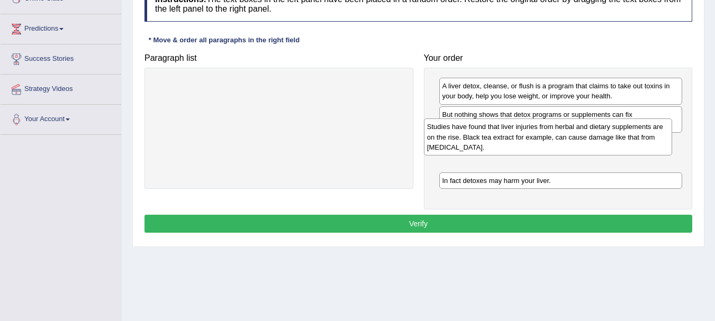
click at [551, 133] on div "Studies have found that liver injuries from herbal and dietary supplements are …" at bounding box center [548, 136] width 249 height 37
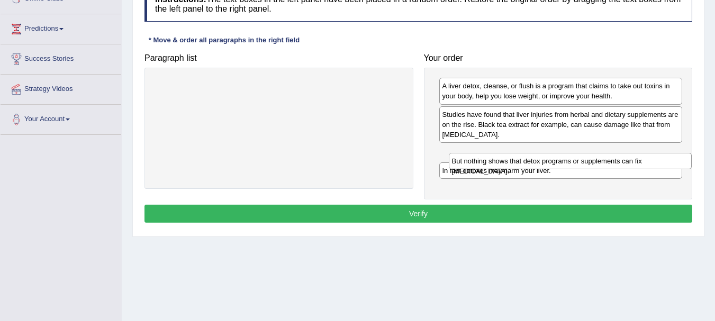
drag, startPoint x: 542, startPoint y: 114, endPoint x: 552, endPoint y: 160, distance: 47.5
click at [552, 160] on div "But nothing shows that detox programs or supplements can fix [MEDICAL_DATA]." at bounding box center [570, 161] width 243 height 16
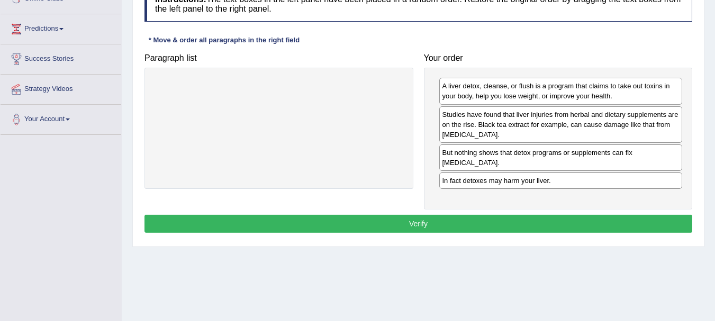
click at [367, 220] on button "Verify" at bounding box center [418, 224] width 548 height 18
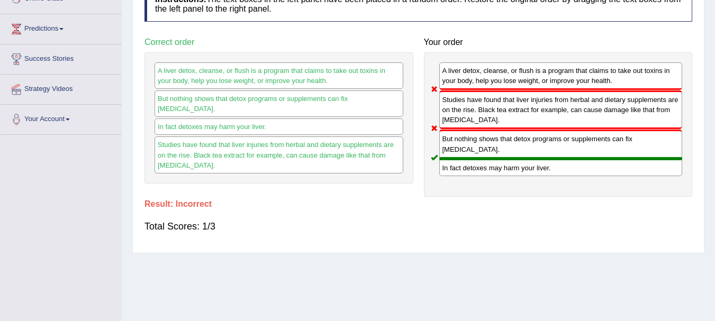
drag, startPoint x: 470, startPoint y: 111, endPoint x: 467, endPoint y: 222, distance: 110.6
click at [467, 222] on div "Instructions: The text boxes in the left panel have been placed in a random ord…" at bounding box center [418, 114] width 553 height 267
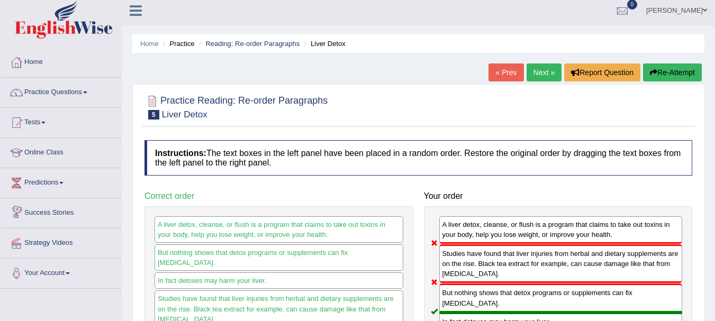
scroll to position [0, 0]
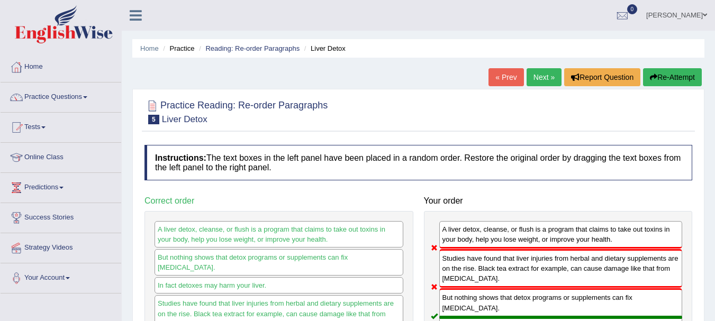
click at [548, 77] on link "Next »" at bounding box center [543, 77] width 35 height 18
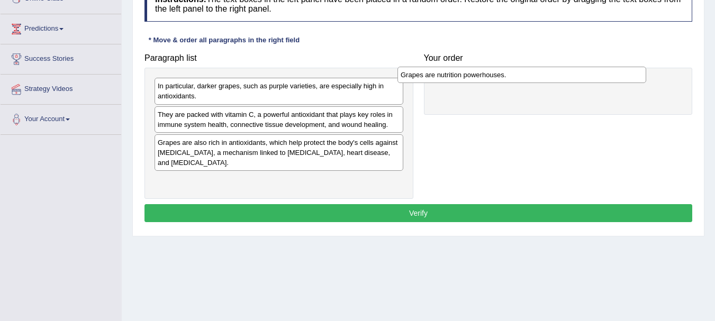
drag, startPoint x: 215, startPoint y: 87, endPoint x: 458, endPoint y: 76, distance: 243.1
click at [458, 76] on div "Grapes are nutrition powerhouses." at bounding box center [521, 75] width 249 height 16
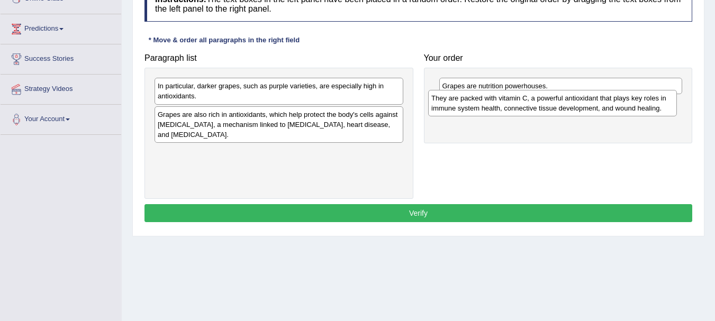
drag, startPoint x: 319, startPoint y: 117, endPoint x: 592, endPoint y: 102, distance: 274.0
click at [592, 102] on div "They are packed with vitamin C, a powerful antioxidant that plays key roles in …" at bounding box center [552, 103] width 249 height 26
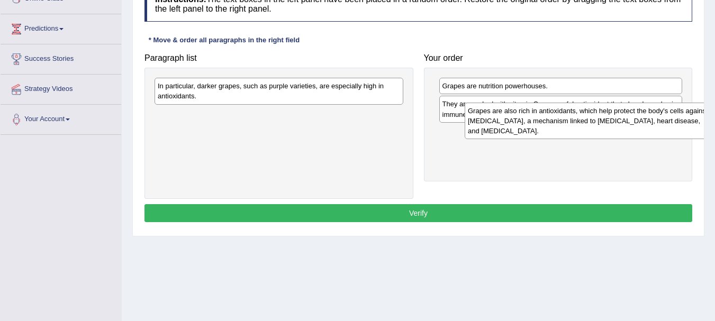
drag, startPoint x: 252, startPoint y: 122, endPoint x: 562, endPoint y: 118, distance: 310.0
click at [562, 118] on div "Grapes are also rich in antioxidants, which help protect the body's cells again…" at bounding box center [588, 121] width 249 height 37
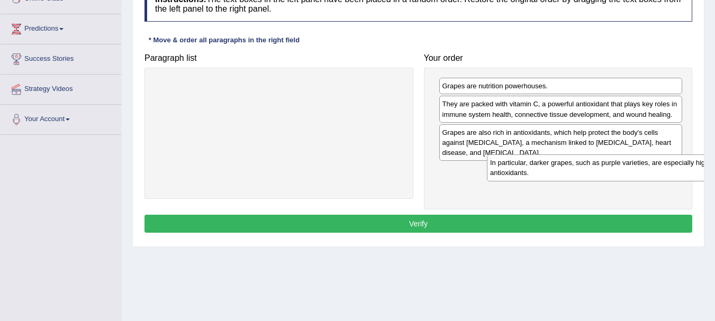
drag, startPoint x: 362, startPoint y: 81, endPoint x: 660, endPoint y: 177, distance: 312.8
click at [660, 177] on div "In particular, darker grapes, such as purple varieties, are especially high in …" at bounding box center [611, 167] width 249 height 26
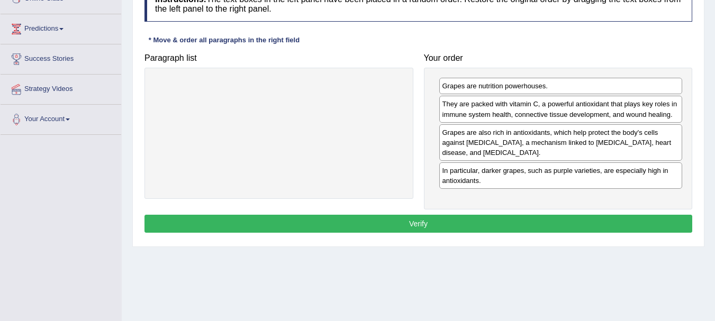
click at [420, 230] on button "Verify" at bounding box center [418, 224] width 548 height 18
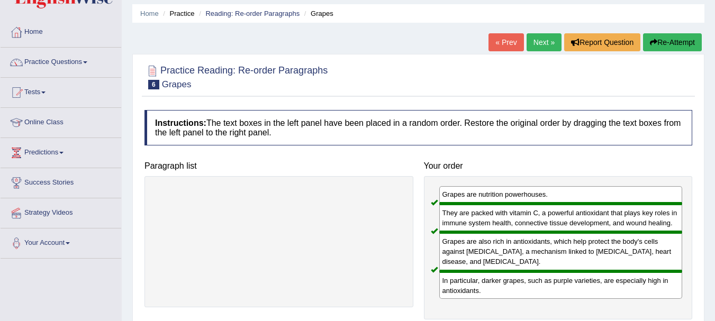
scroll to position [53, 0]
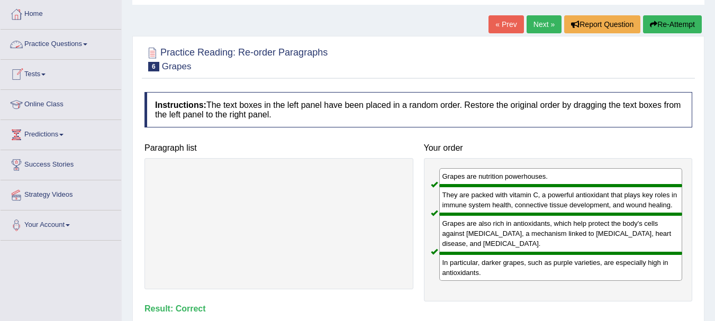
click at [62, 40] on link "Practice Questions" at bounding box center [61, 43] width 121 height 26
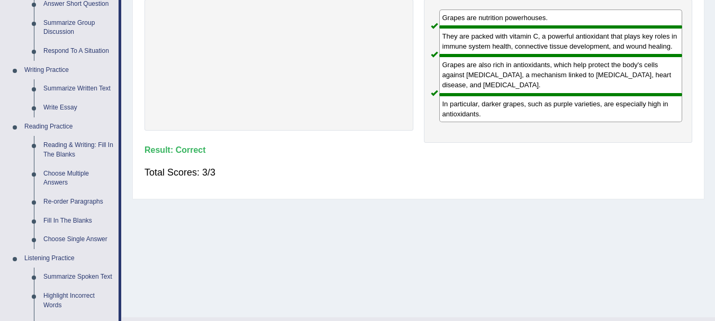
scroll to position [264, 0]
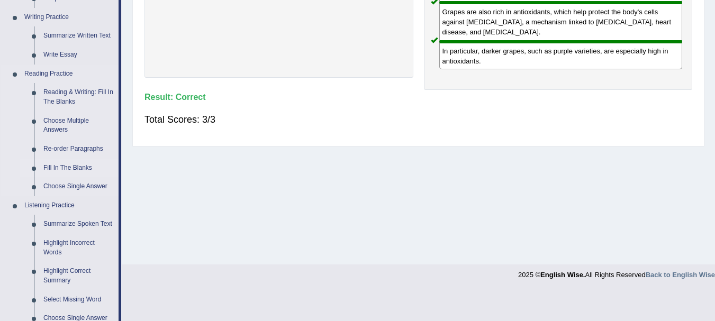
click at [73, 163] on link "Fill In The Blanks" at bounding box center [79, 168] width 80 height 19
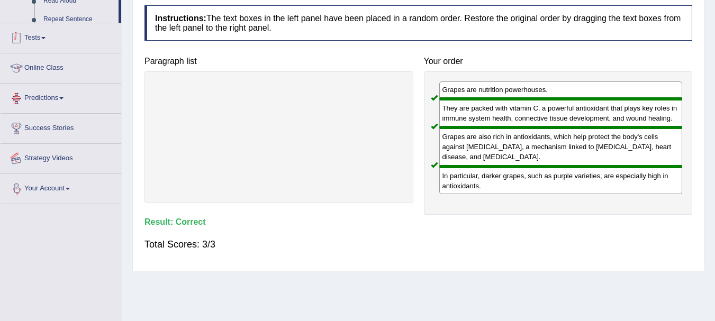
scroll to position [214, 0]
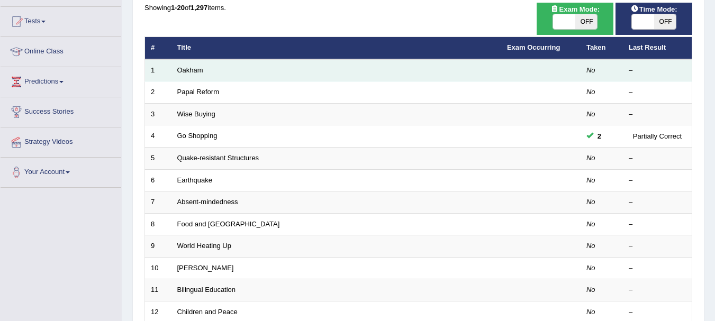
click at [193, 62] on td "Oakham" at bounding box center [336, 70] width 330 height 22
click at [192, 71] on link "Oakham" at bounding box center [190, 70] width 26 height 8
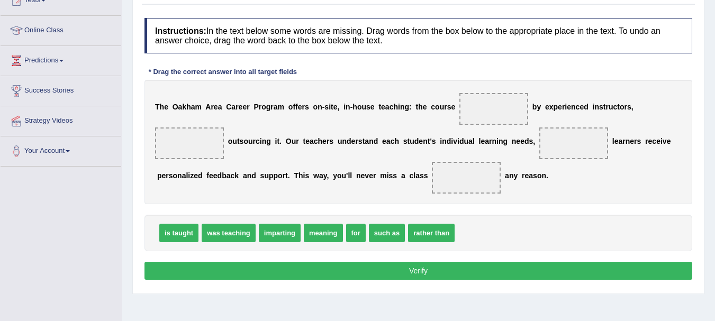
scroll to position [159, 0]
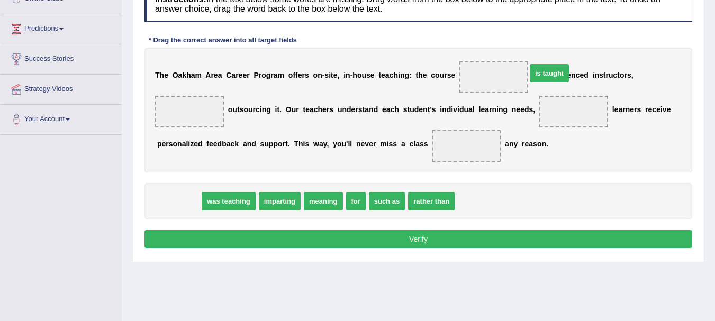
drag, startPoint x: 177, startPoint y: 199, endPoint x: 514, endPoint y: 71, distance: 360.8
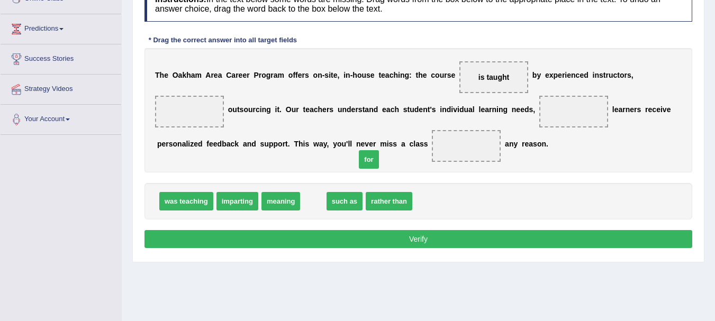
drag, startPoint x: 305, startPoint y: 198, endPoint x: 360, endPoint y: 156, distance: 69.5
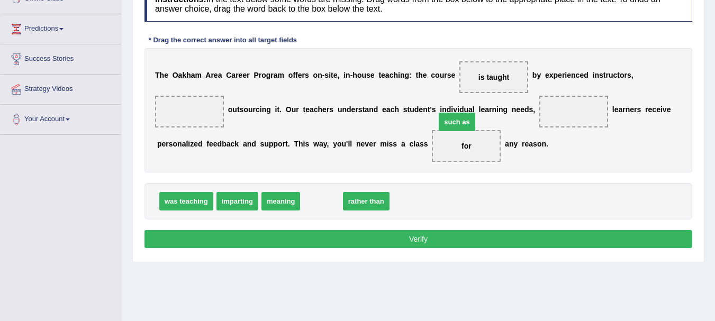
drag, startPoint x: 314, startPoint y: 200, endPoint x: 449, endPoint y: 122, distance: 156.4
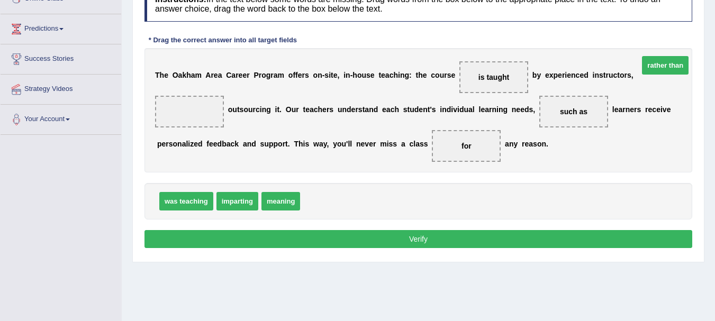
drag, startPoint x: 318, startPoint y: 195, endPoint x: 656, endPoint y: 61, distance: 364.2
click at [497, 242] on button "Verify" at bounding box center [418, 239] width 548 height 18
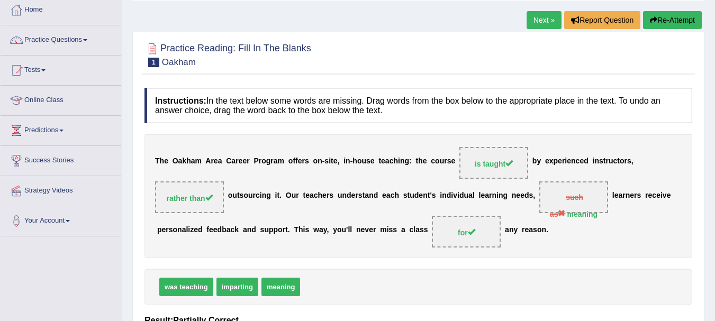
scroll to position [53, 0]
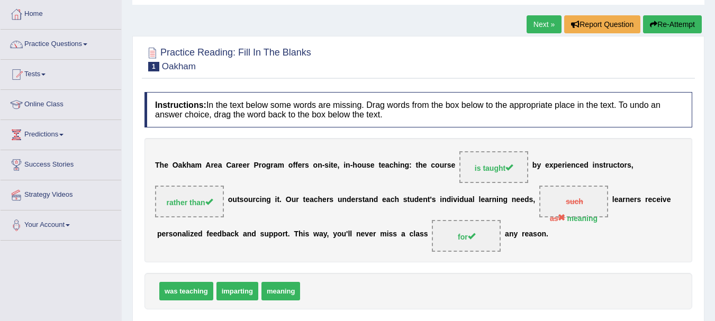
click at [548, 22] on link "Next »" at bounding box center [543, 24] width 35 height 18
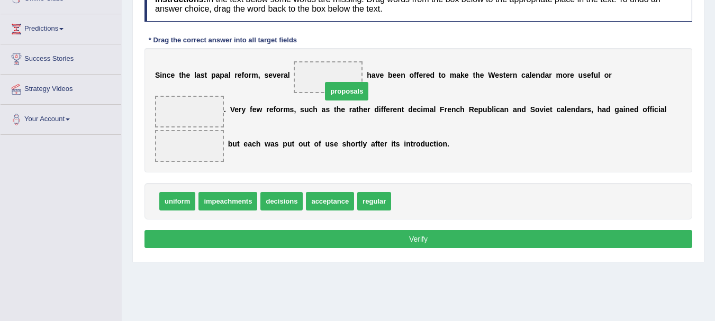
drag, startPoint x: 405, startPoint y: 187, endPoint x: 333, endPoint y: 79, distance: 129.4
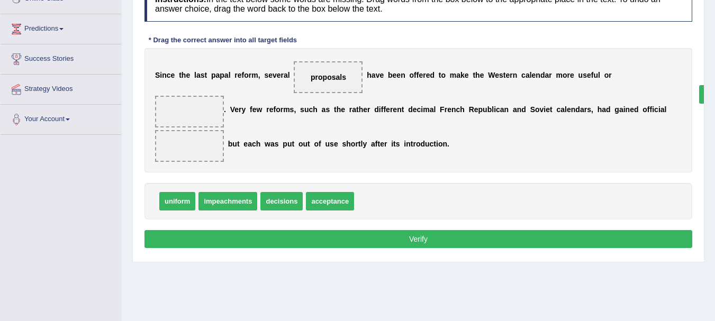
drag, startPoint x: 356, startPoint y: 184, endPoint x: 698, endPoint y: 77, distance: 358.0
click at [699, 85] on span "regular" at bounding box center [716, 94] width 34 height 19
drag, startPoint x: 365, startPoint y: 180, endPoint x: 663, endPoint y: 81, distance: 313.8
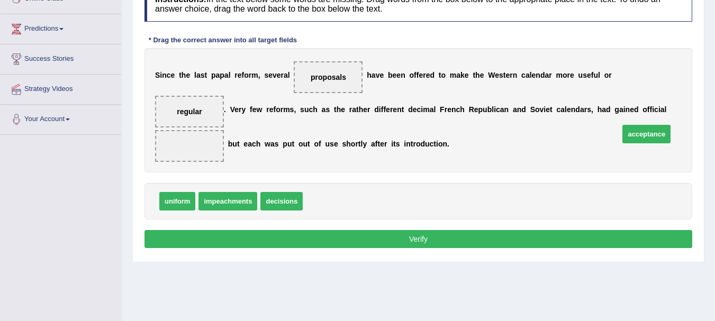
drag, startPoint x: 318, startPoint y: 180, endPoint x: 634, endPoint y: 113, distance: 323.4
click at [371, 230] on button "Verify" at bounding box center [418, 239] width 548 height 18
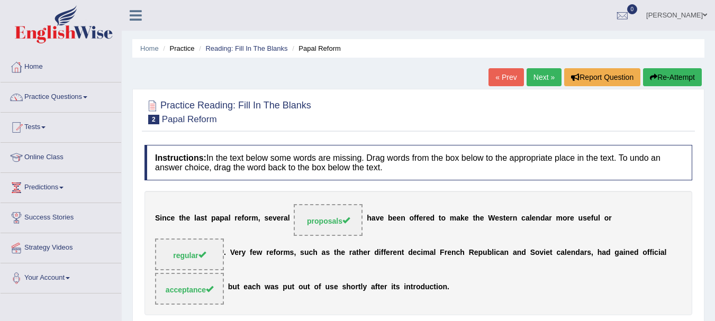
click at [531, 74] on link "Next »" at bounding box center [543, 77] width 35 height 18
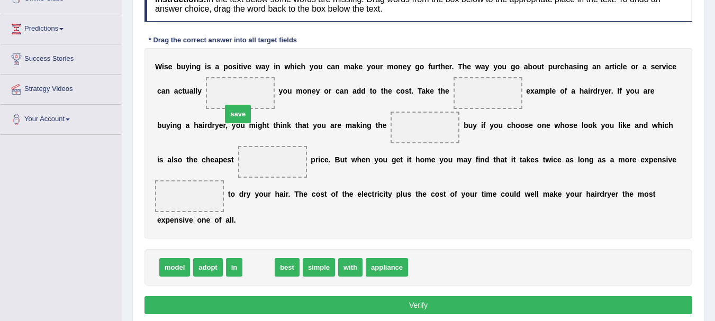
drag, startPoint x: 261, startPoint y: 233, endPoint x: 230, endPoint y: 98, distance: 139.0
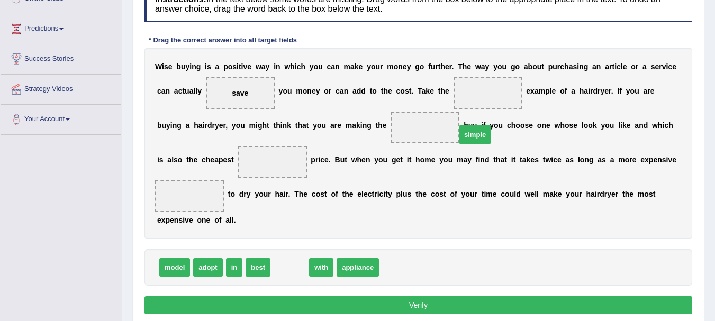
drag, startPoint x: 274, startPoint y: 235, endPoint x: 459, endPoint y: 102, distance: 227.7
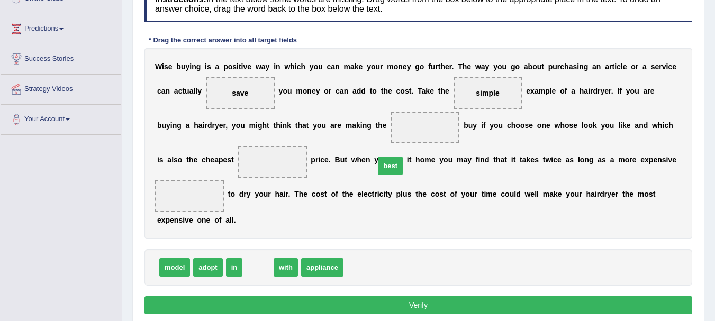
drag, startPoint x: 257, startPoint y: 230, endPoint x: 389, endPoint y: 129, distance: 166.7
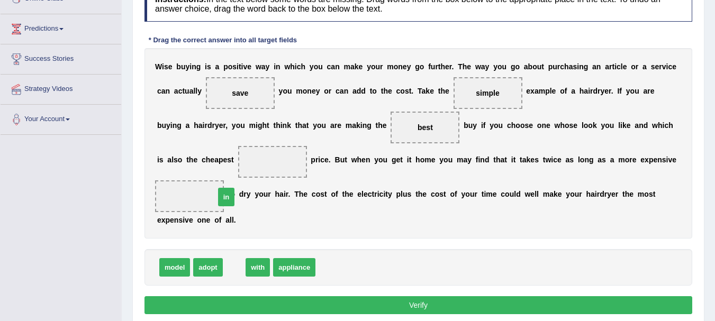
drag, startPoint x: 228, startPoint y: 239, endPoint x: 220, endPoint y: 169, distance: 70.3
click at [273, 258] on span "appliance" at bounding box center [274, 267] width 42 height 19
drag, startPoint x: 235, startPoint y: 227, endPoint x: 647, endPoint y: 150, distance: 419.8
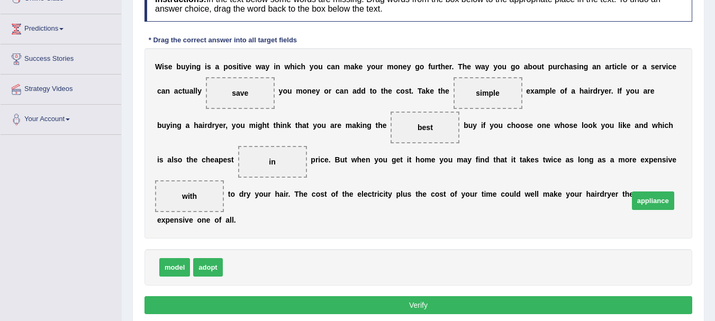
drag, startPoint x: 241, startPoint y: 227, endPoint x: 647, endPoint y: 161, distance: 411.2
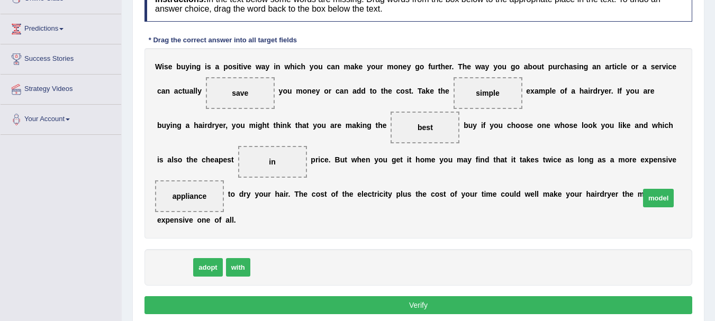
drag, startPoint x: 174, startPoint y: 225, endPoint x: 657, endPoint y: 156, distance: 488.4
click at [443, 296] on button "Verify" at bounding box center [418, 305] width 548 height 18
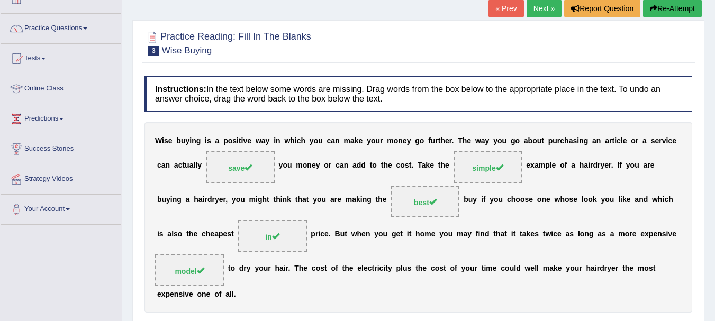
scroll to position [53, 0]
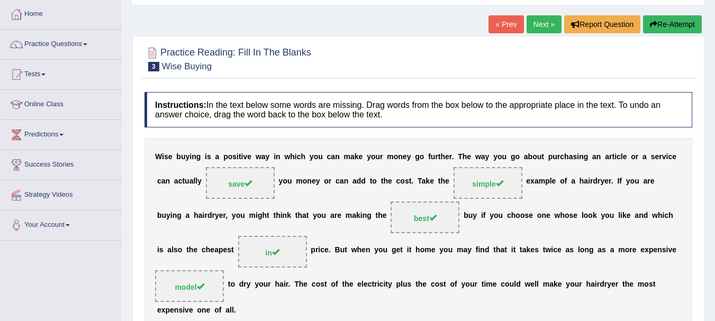
click at [543, 19] on link "Next »" at bounding box center [543, 24] width 35 height 18
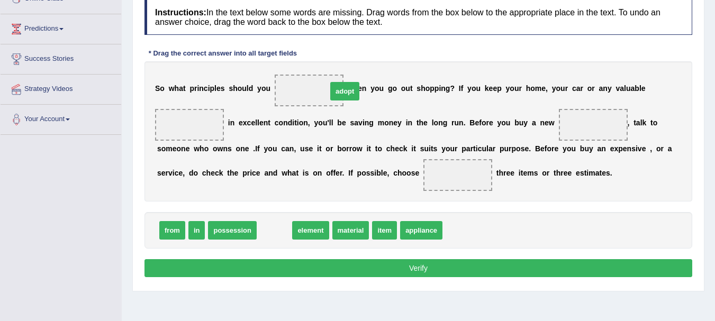
drag, startPoint x: 274, startPoint y: 233, endPoint x: 344, endPoint y: 94, distance: 155.9
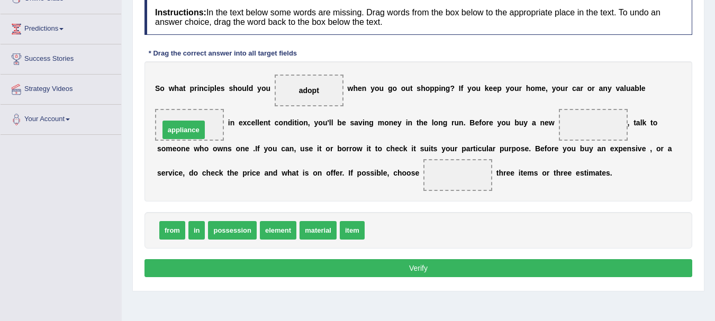
drag, startPoint x: 376, startPoint y: 232, endPoint x: 170, endPoint y: 131, distance: 228.5
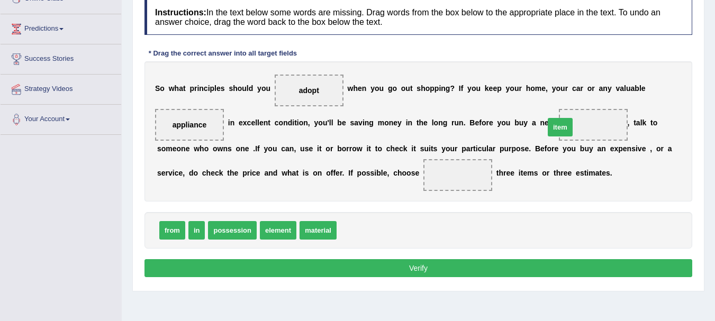
drag, startPoint x: 341, startPoint y: 228, endPoint x: 549, endPoint y: 125, distance: 232.1
drag, startPoint x: 166, startPoint y: 235, endPoint x: 327, endPoint y: 169, distance: 174.7
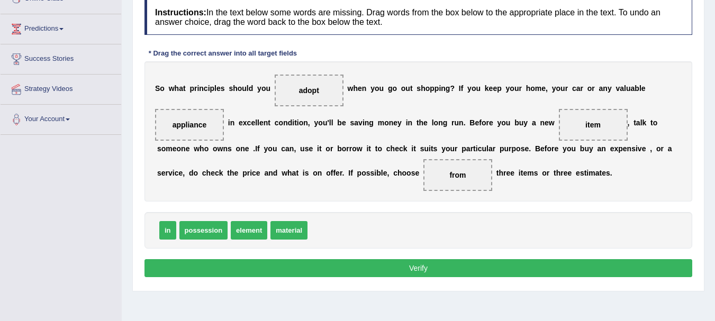
click at [304, 273] on button "Verify" at bounding box center [418, 268] width 548 height 18
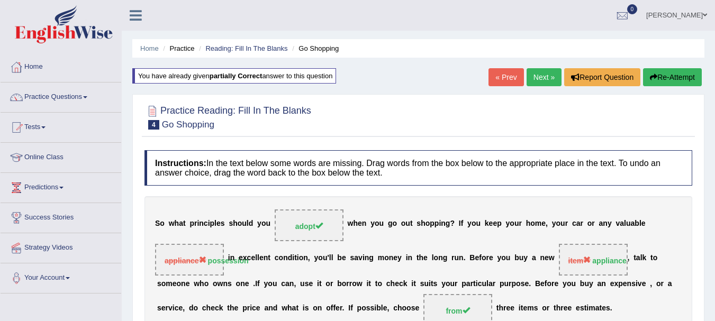
click at [548, 76] on link "Next »" at bounding box center [543, 77] width 35 height 18
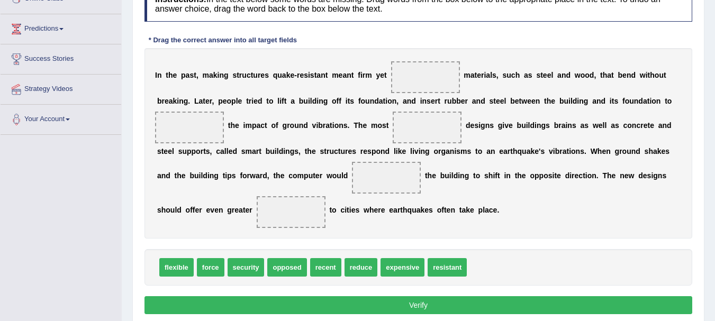
click at [398, 265] on span "expensive" at bounding box center [402, 267] width 44 height 19
drag, startPoint x: 395, startPoint y: 268, endPoint x: 402, endPoint y: 82, distance: 185.8
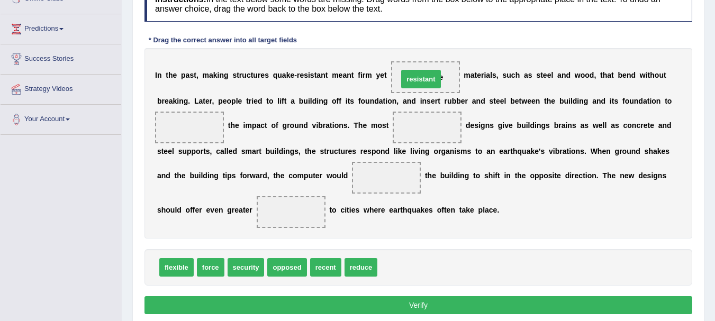
drag, startPoint x: 391, startPoint y: 267, endPoint x: 412, endPoint y: 79, distance: 189.4
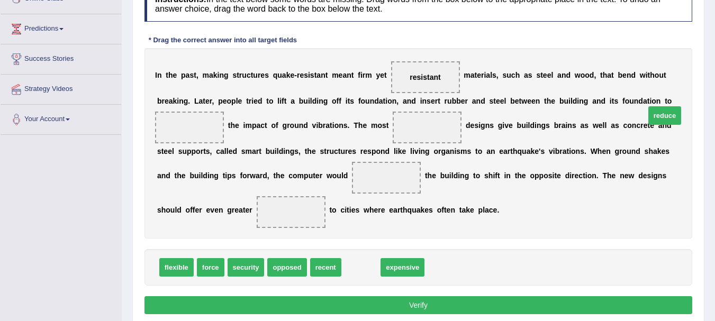
drag, startPoint x: 349, startPoint y: 271, endPoint x: 652, endPoint y: 120, distance: 339.5
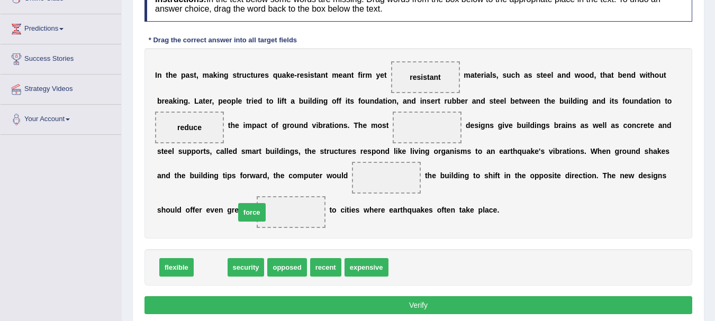
drag, startPoint x: 204, startPoint y: 270, endPoint x: 245, endPoint y: 215, distance: 68.8
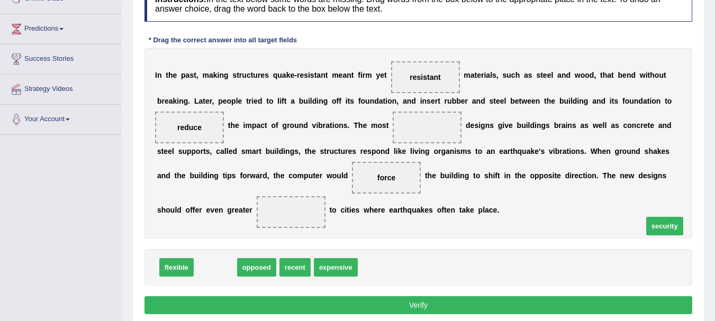
drag, startPoint x: 211, startPoint y: 271, endPoint x: 660, endPoint y: 230, distance: 451.0
click at [660, 230] on span "security" at bounding box center [664, 226] width 37 height 19
drag, startPoint x: 215, startPoint y: 268, endPoint x: 643, endPoint y: 190, distance: 434.3
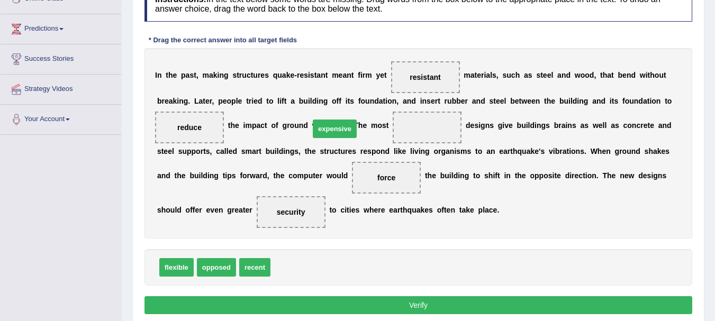
drag, startPoint x: 283, startPoint y: 275, endPoint x: 322, endPoint y: 136, distance: 144.0
click at [380, 255] on div "flexible opposed recent" at bounding box center [418, 267] width 548 height 37
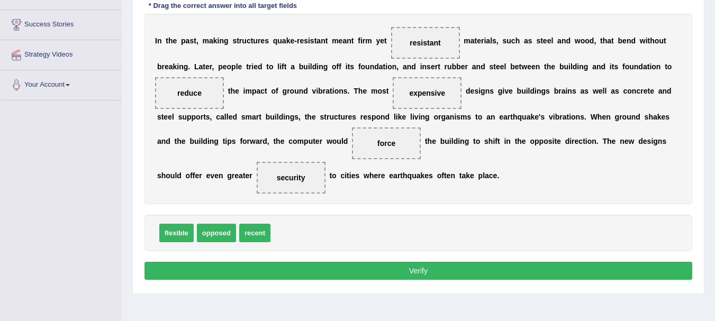
scroll to position [212, 0]
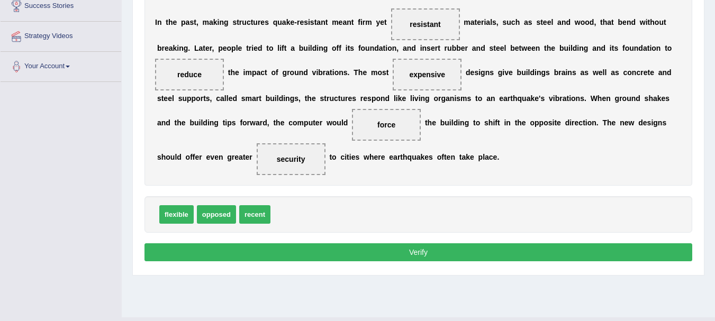
click at [437, 250] on button "Verify" at bounding box center [418, 252] width 548 height 18
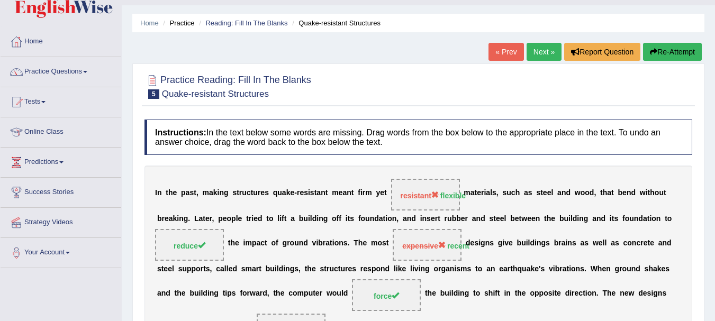
scroll to position [0, 0]
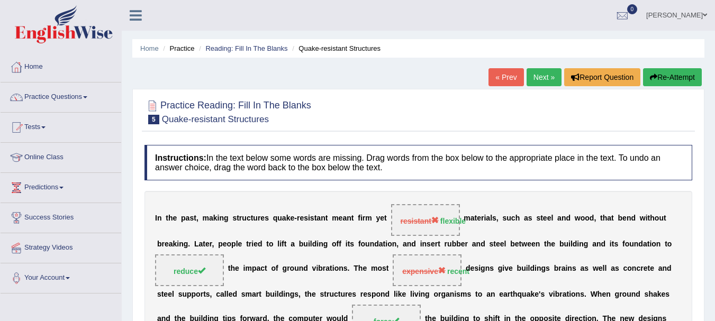
click at [545, 83] on link "Next »" at bounding box center [543, 77] width 35 height 18
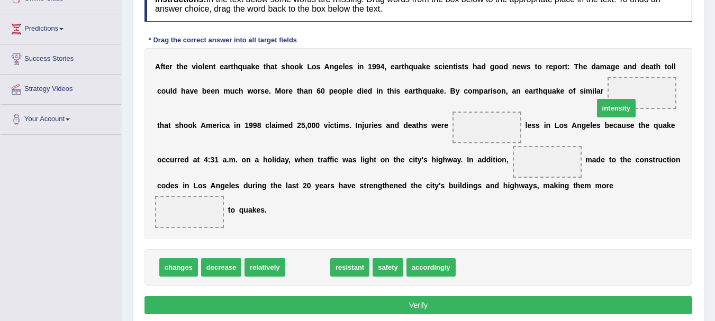
drag, startPoint x: 309, startPoint y: 252, endPoint x: 618, endPoint y: 93, distance: 347.1
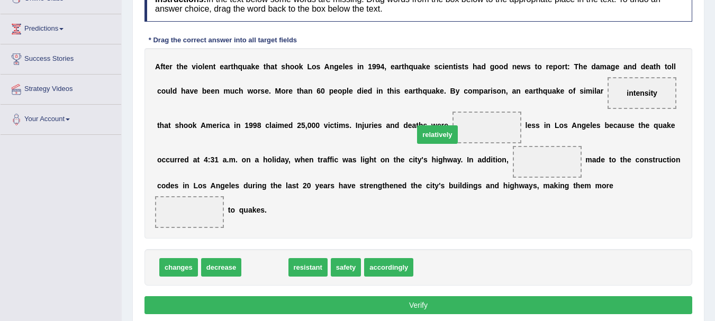
drag, startPoint x: 250, startPoint y: 252, endPoint x: 422, endPoint y: 119, distance: 217.6
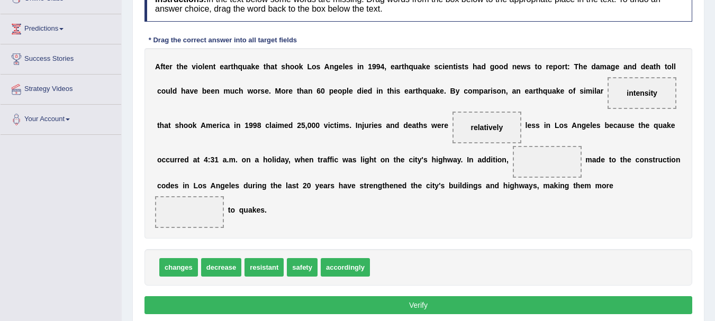
drag, startPoint x: 267, startPoint y: 254, endPoint x: 363, endPoint y: 236, distance: 97.4
drag, startPoint x: 244, startPoint y: 252, endPoint x: 261, endPoint y: 245, distance: 18.1
drag, startPoint x: 302, startPoint y: 250, endPoint x: 516, endPoint y: 194, distance: 221.5
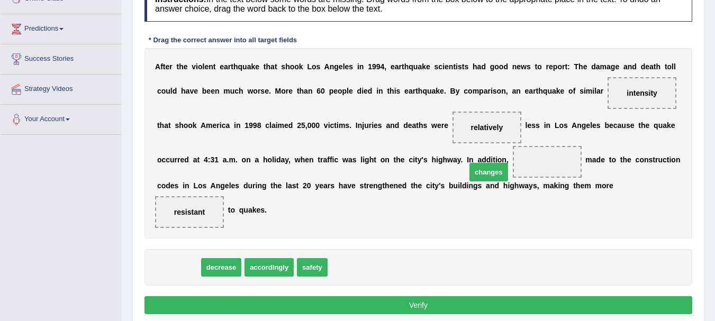
drag, startPoint x: 167, startPoint y: 252, endPoint x: 477, endPoint y: 157, distance: 324.3
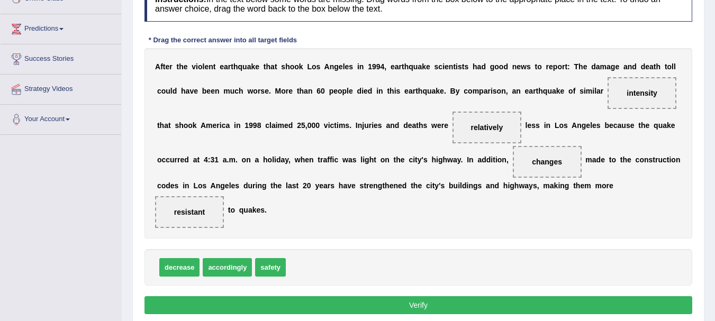
click at [467, 296] on button "Verify" at bounding box center [418, 305] width 548 height 18
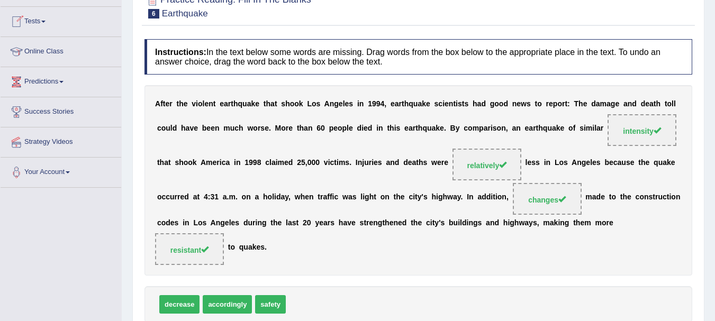
scroll to position [53, 0]
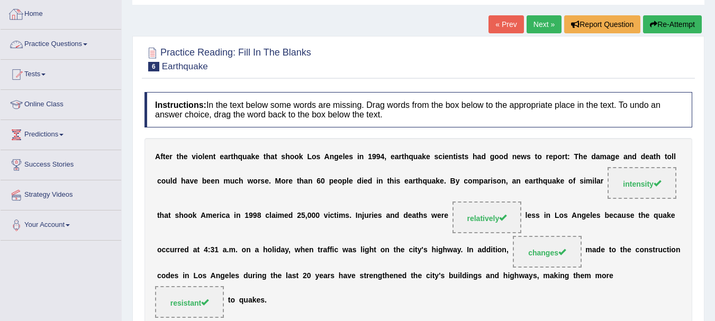
click at [48, 41] on link "Practice Questions" at bounding box center [61, 43] width 121 height 26
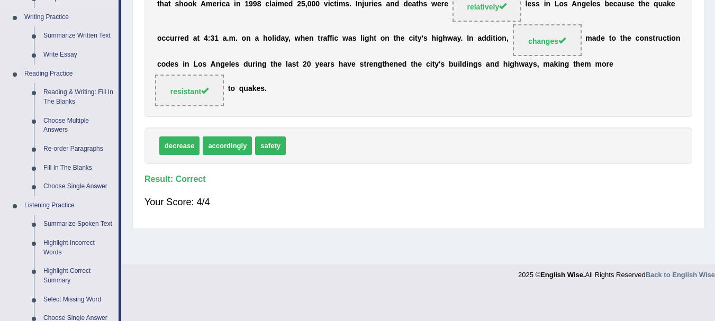
scroll to position [317, 0]
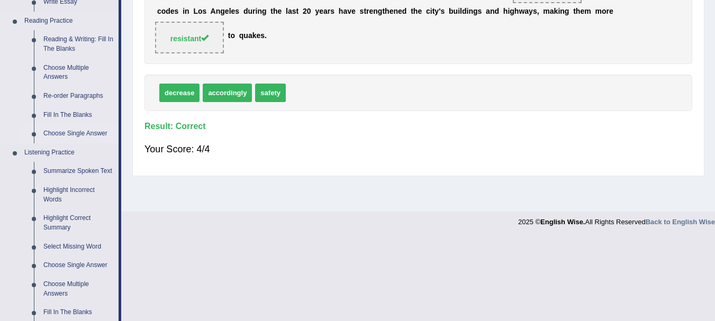
click at [52, 136] on link "Choose Single Answer" at bounding box center [79, 133] width 80 height 19
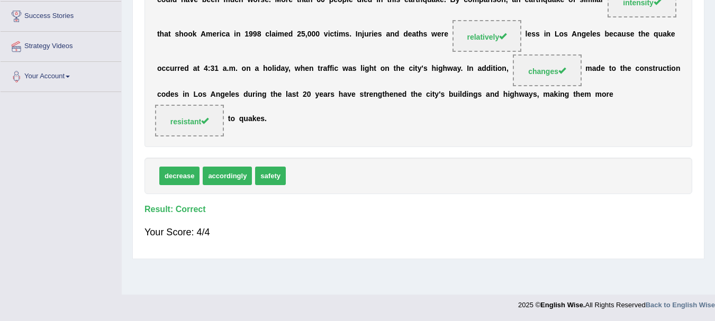
scroll to position [168, 0]
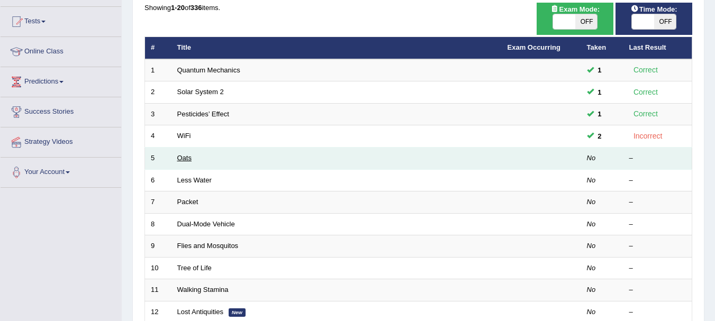
click at [185, 162] on link "Oats" at bounding box center [184, 158] width 14 height 8
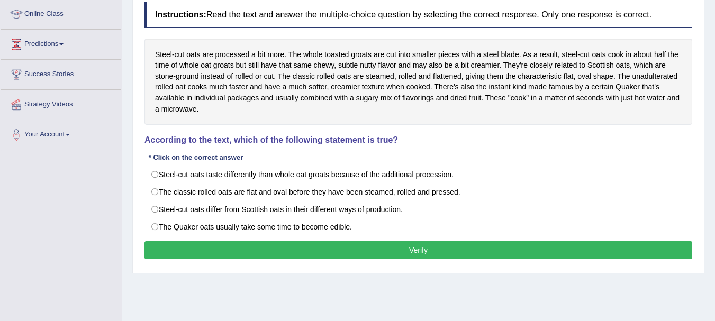
scroll to position [159, 0]
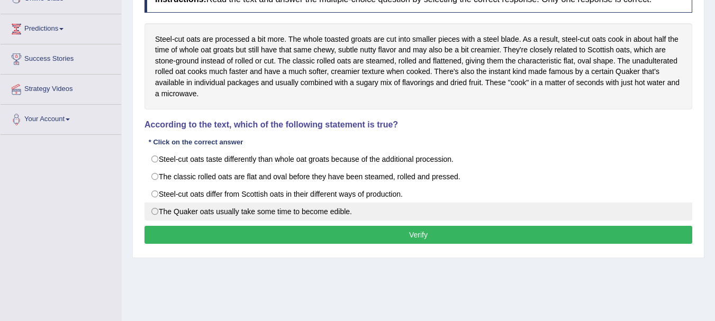
click at [331, 212] on label "The Quaker oats usually take some time to become edible." at bounding box center [418, 212] width 548 height 18
radio input "true"
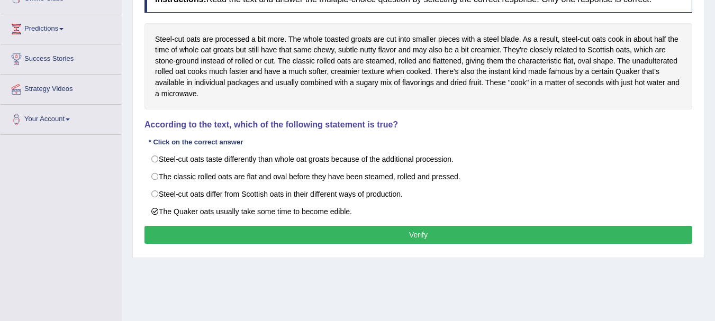
click at [321, 236] on button "Verify" at bounding box center [418, 235] width 548 height 18
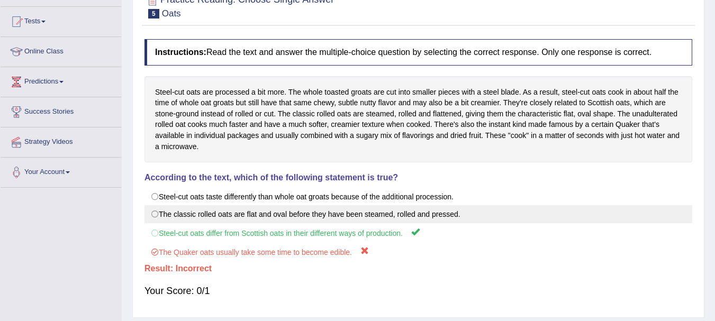
scroll to position [53, 0]
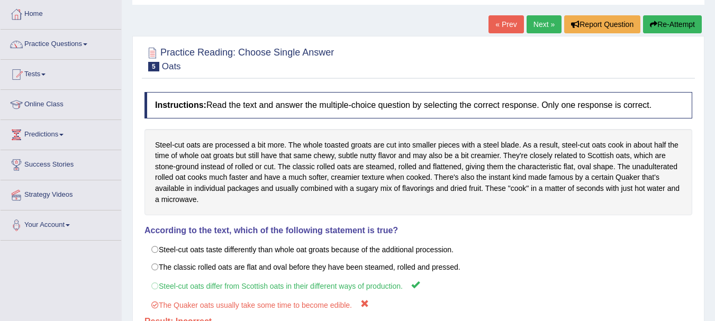
click at [534, 24] on link "Next »" at bounding box center [543, 24] width 35 height 18
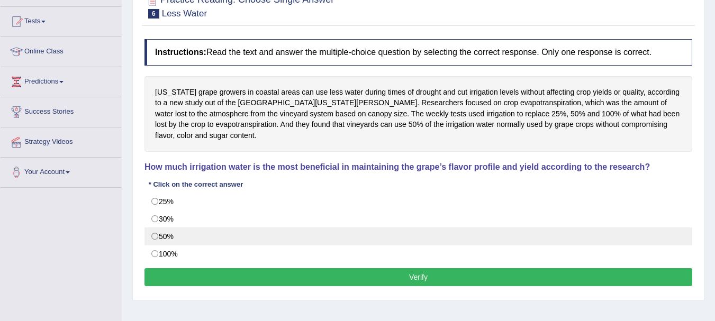
click at [189, 240] on label "50%" at bounding box center [418, 236] width 548 height 18
radio input "true"
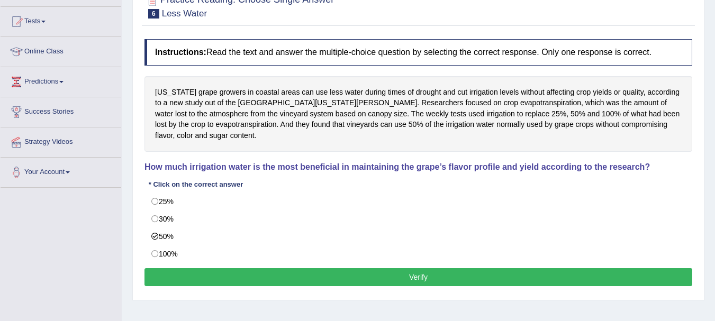
click at [167, 283] on button "Verify" at bounding box center [418, 277] width 548 height 18
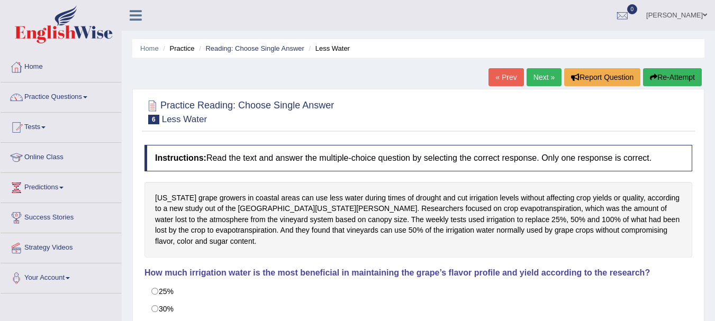
click at [537, 80] on link "Next »" at bounding box center [543, 77] width 35 height 18
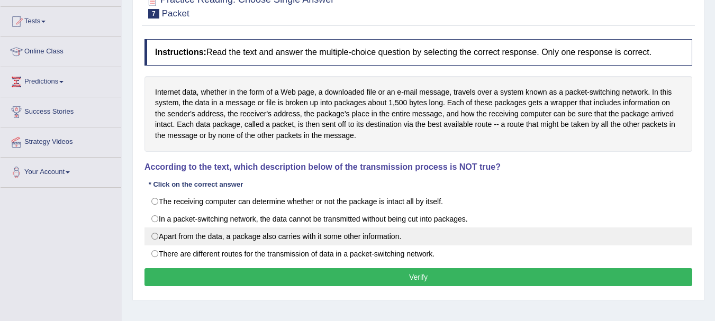
click at [297, 237] on label "Apart from the data, a package also carries with it some other information." at bounding box center [418, 236] width 548 height 18
radio input "true"
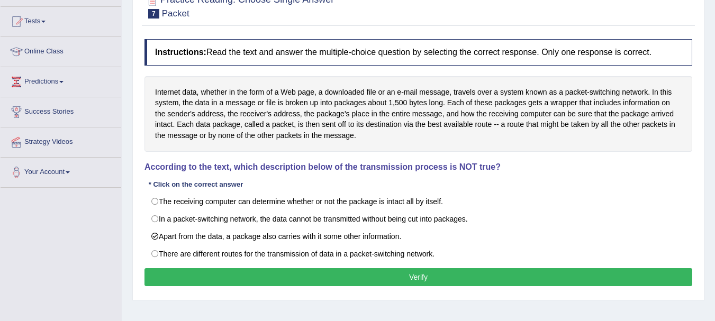
click at [294, 280] on button "Verify" at bounding box center [418, 277] width 548 height 18
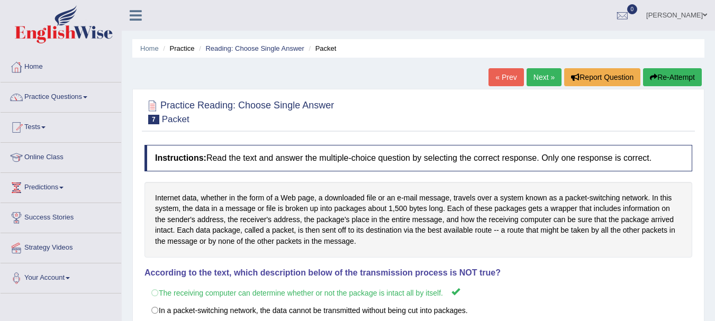
click at [538, 83] on link "Next »" at bounding box center [543, 77] width 35 height 18
